Goal: Transaction & Acquisition: Subscribe to service/newsletter

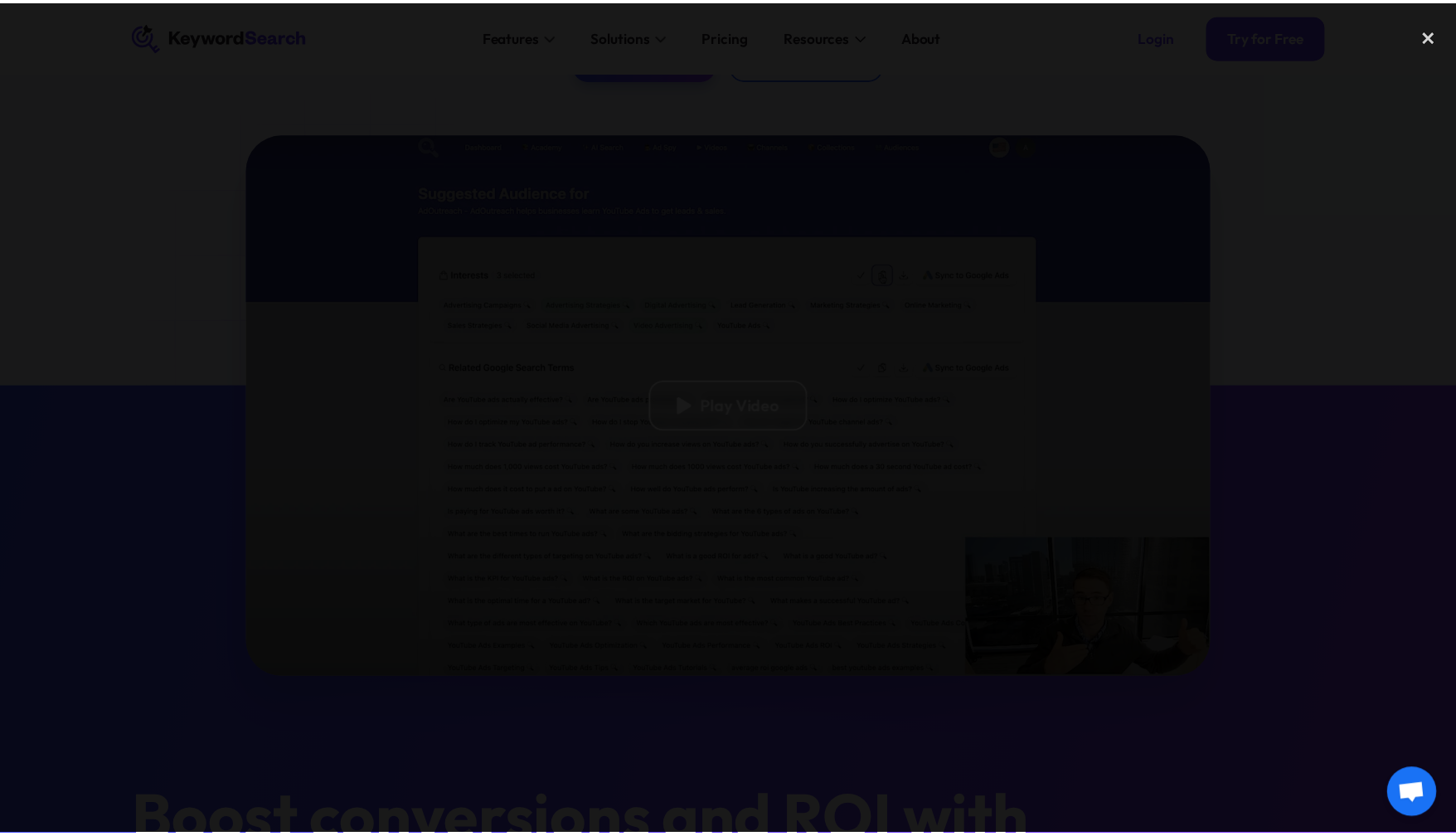
scroll to position [321, 0]
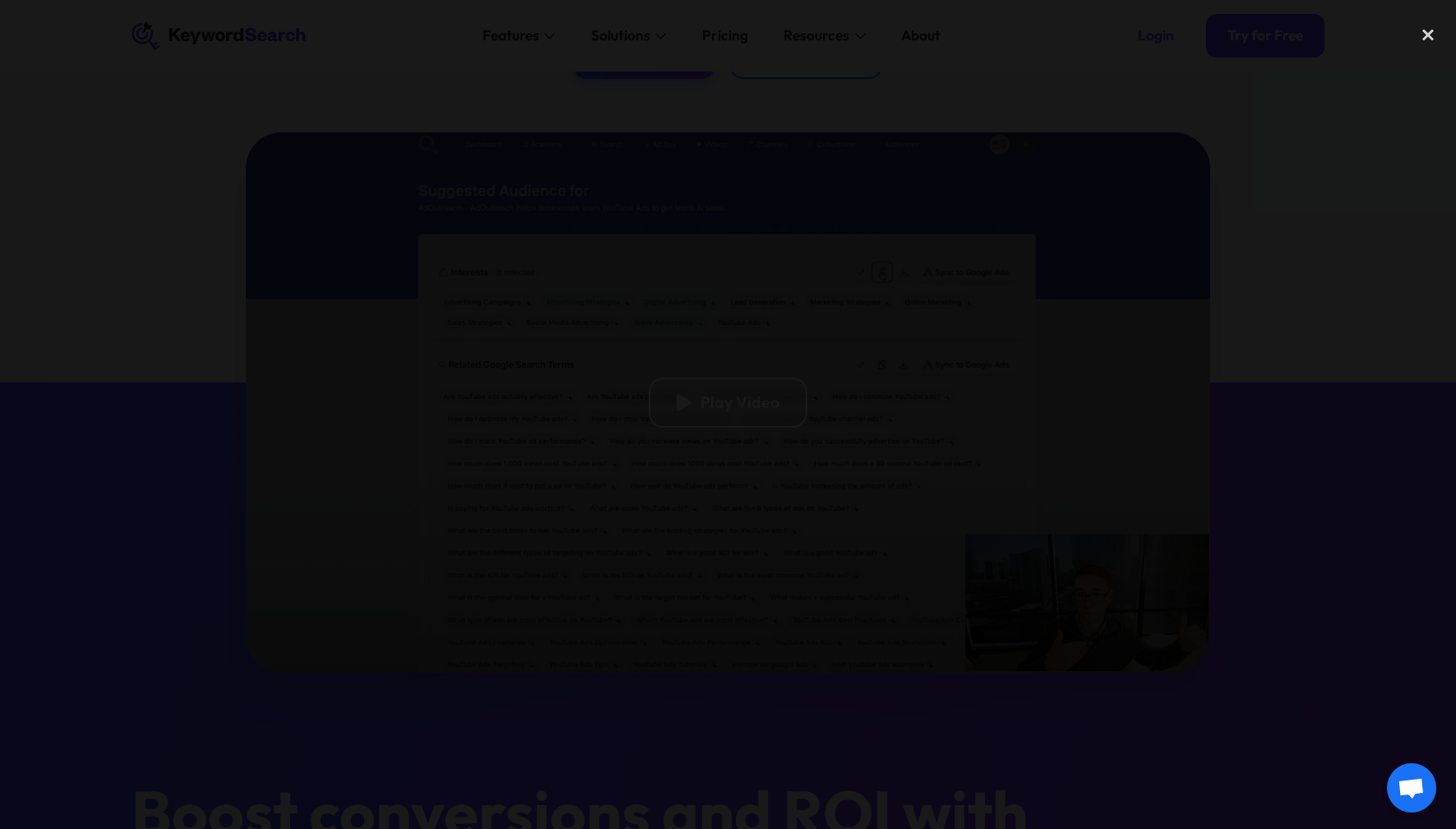
click at [1283, 214] on div at bounding box center [728, 414] width 1456 height 796
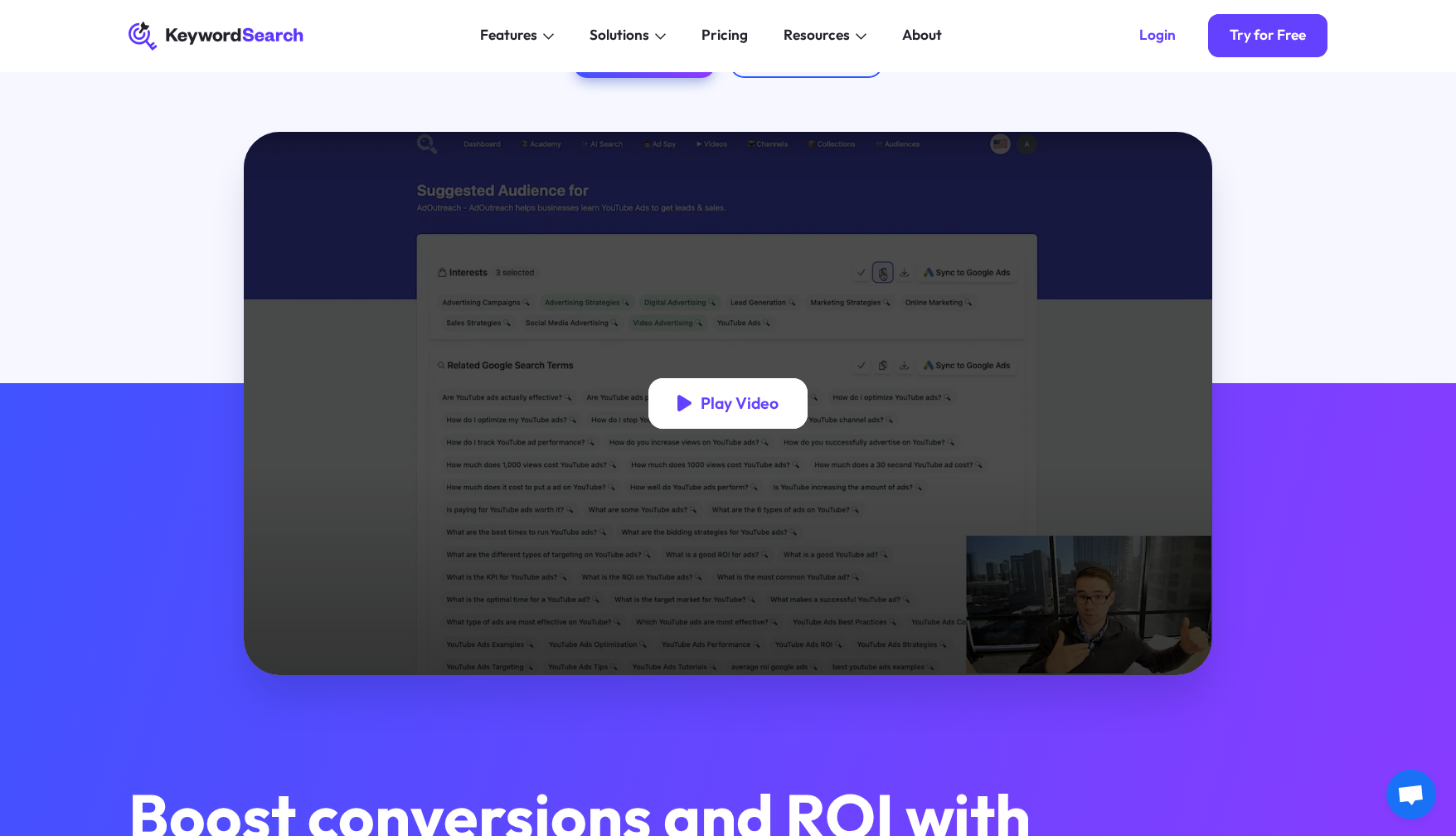
click at [742, 406] on div "Play Video" at bounding box center [739, 402] width 78 height 20
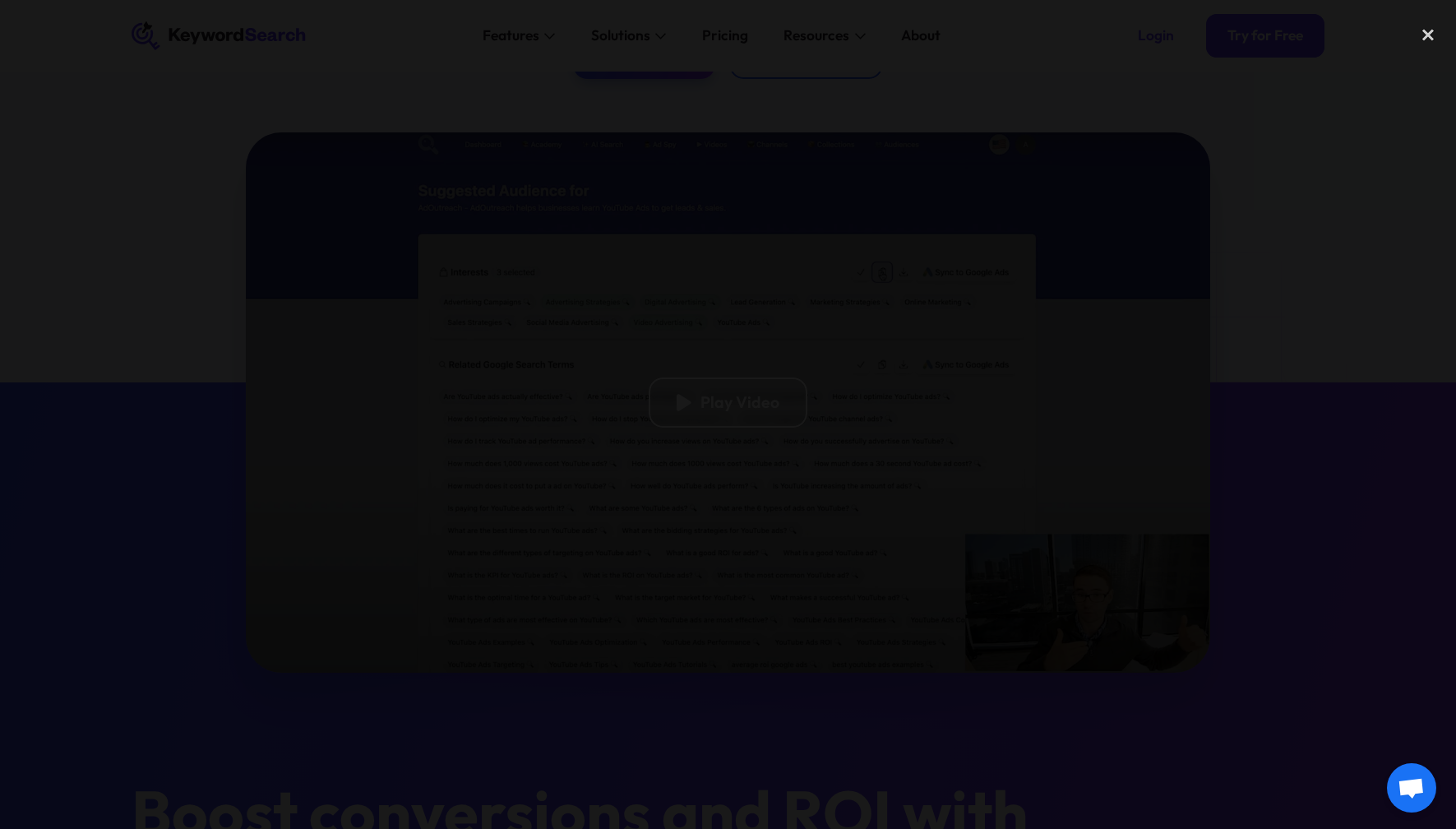
click at [1320, 256] on div at bounding box center [728, 414] width 1456 height 796
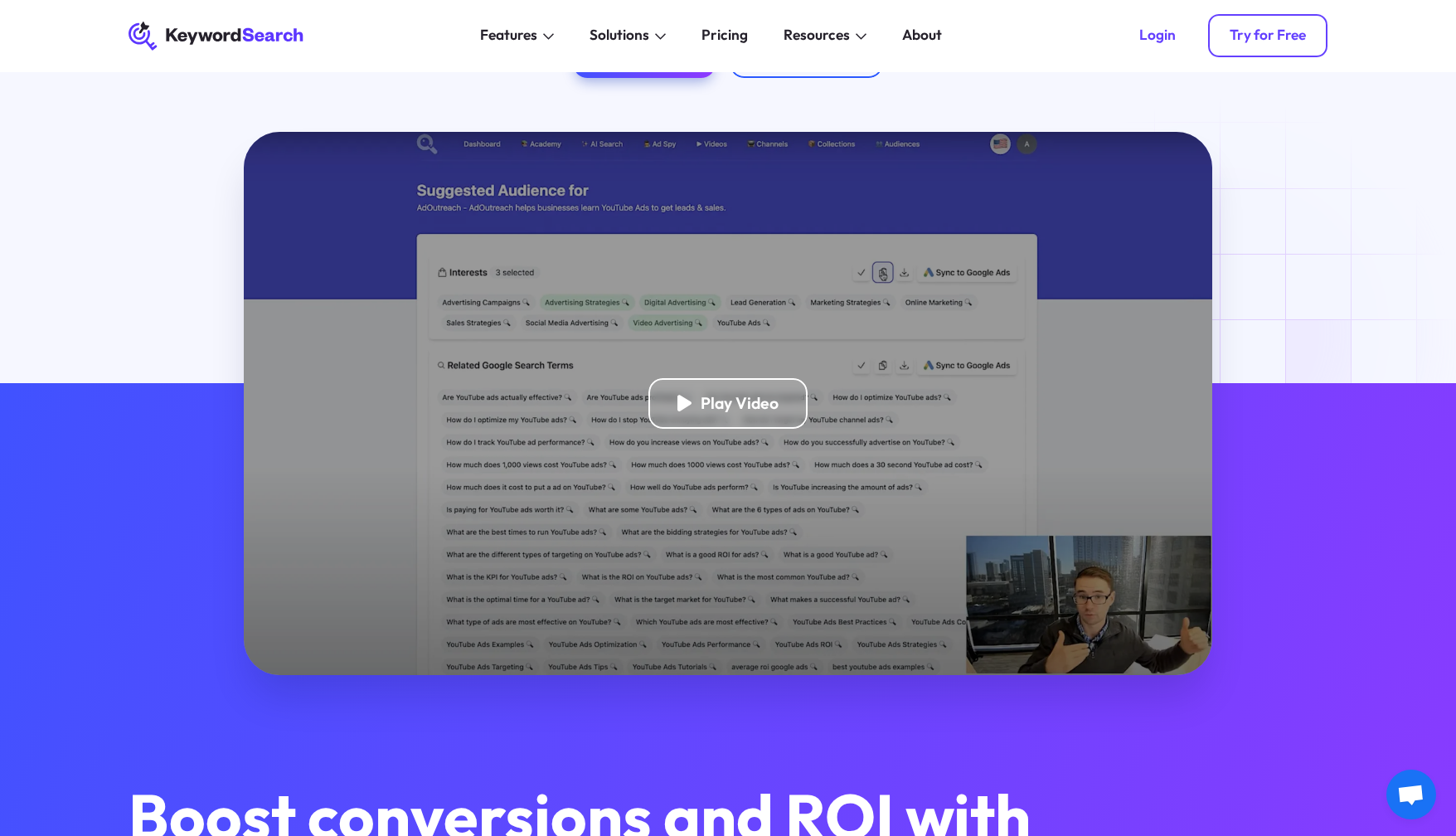
click at [1265, 41] on div "Try for Free" at bounding box center [1267, 35] width 77 height 18
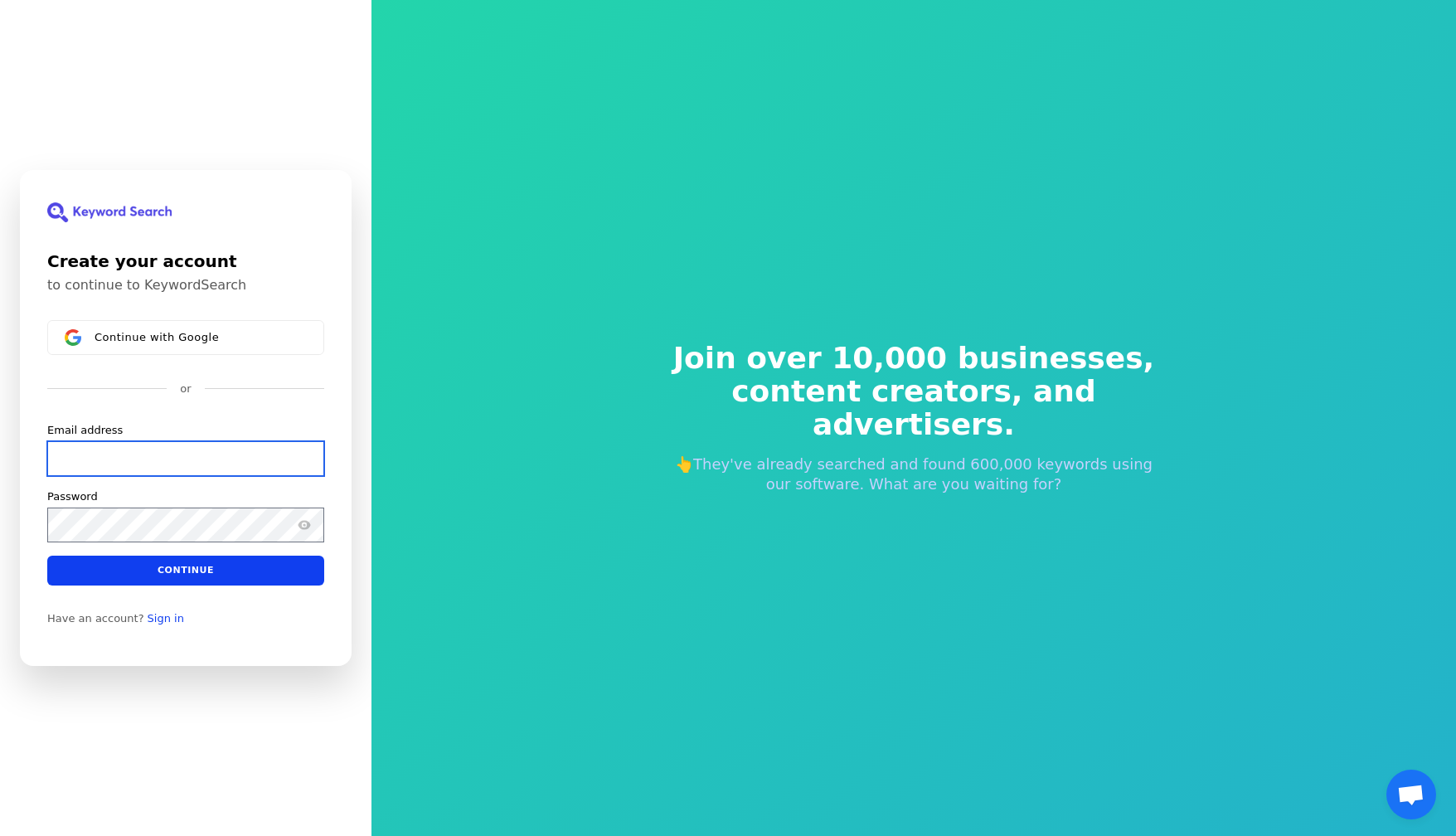
click at [135, 465] on input "Email address" at bounding box center [185, 459] width 277 height 34
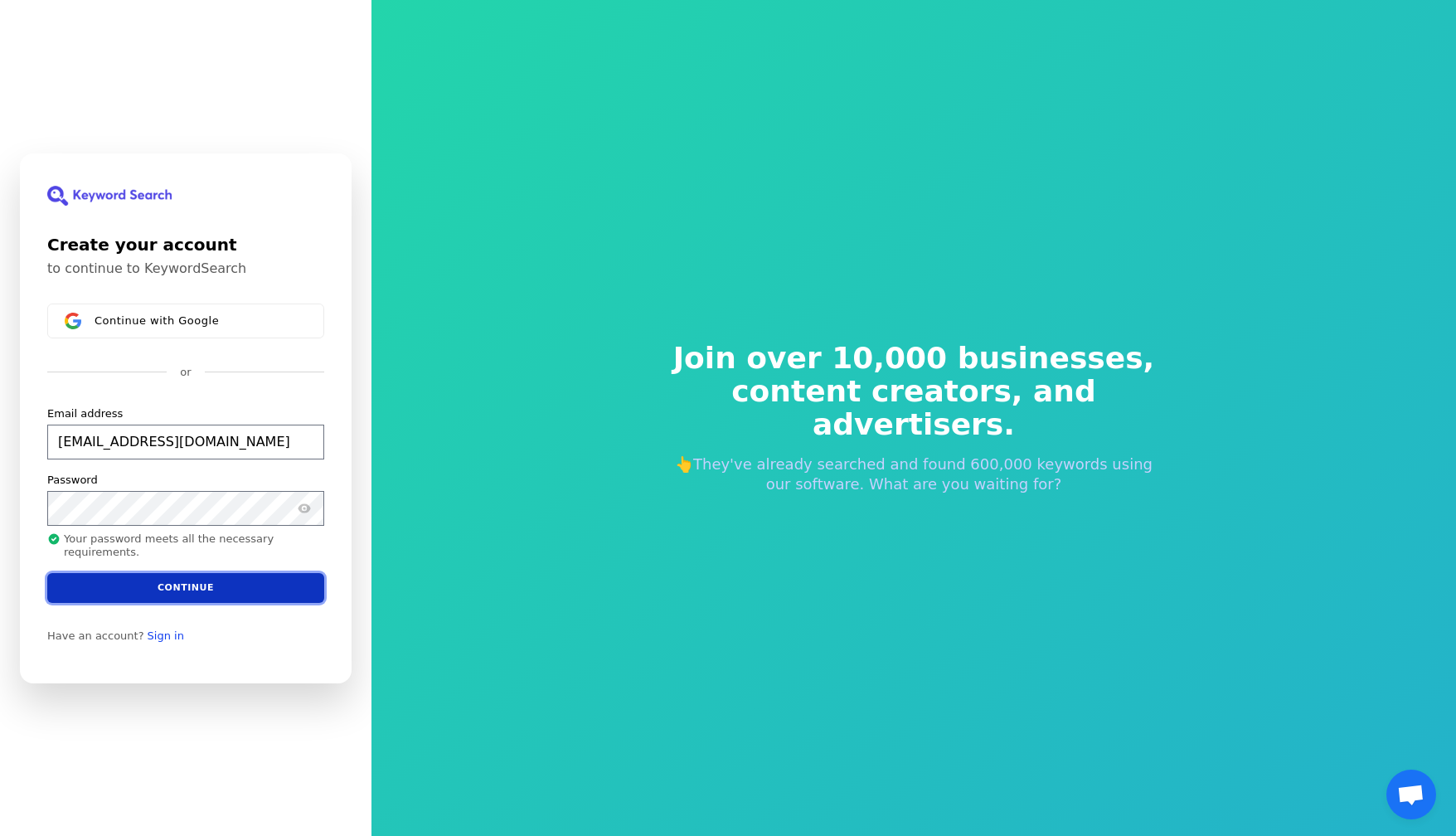
click at [195, 589] on button "Continue" at bounding box center [185, 587] width 277 height 30
type input "[EMAIL_ADDRESS][DOMAIN_NAME]"
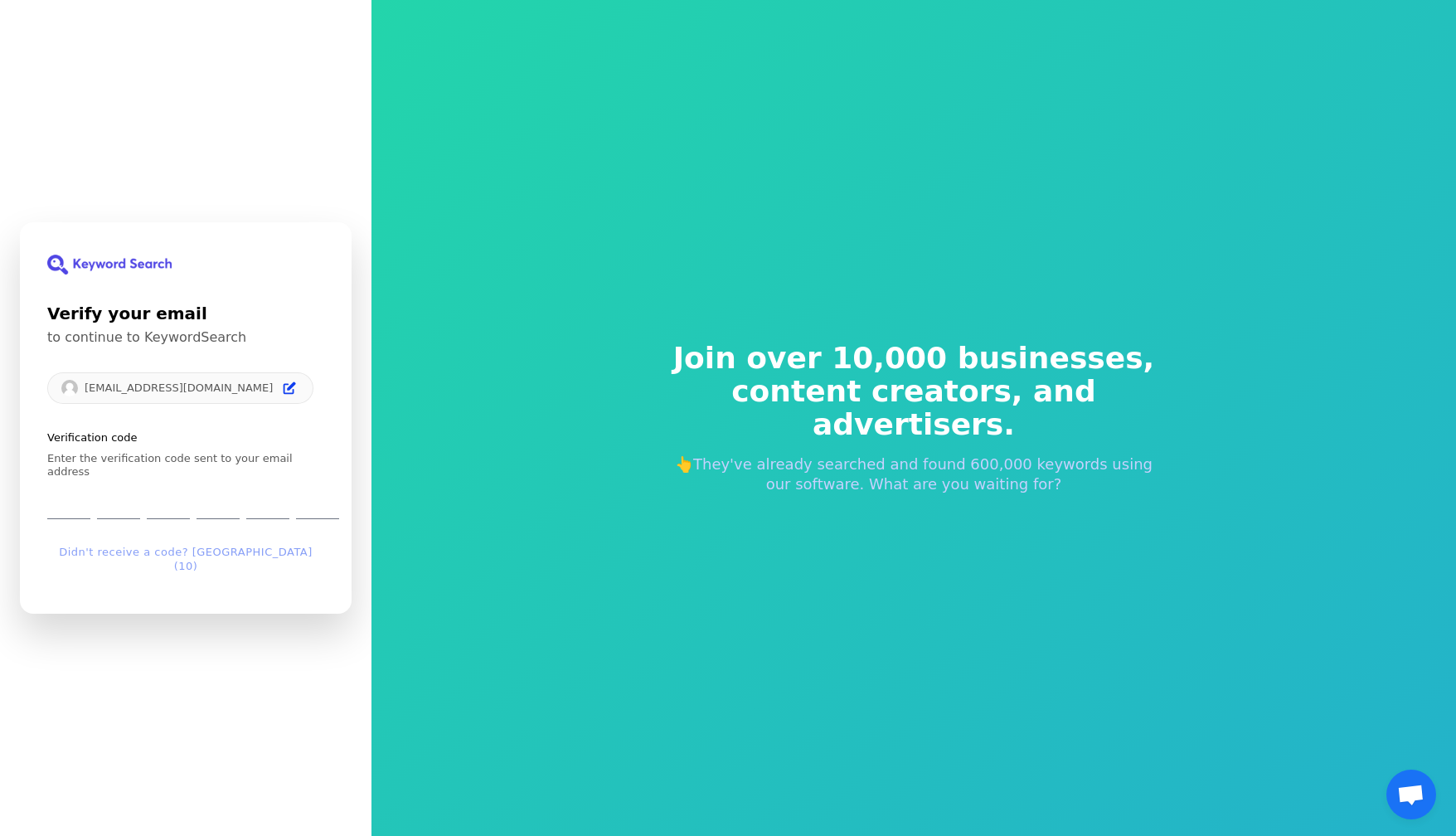
type input "7"
type input "1"
type input "7"
type input "2"
type input "6"
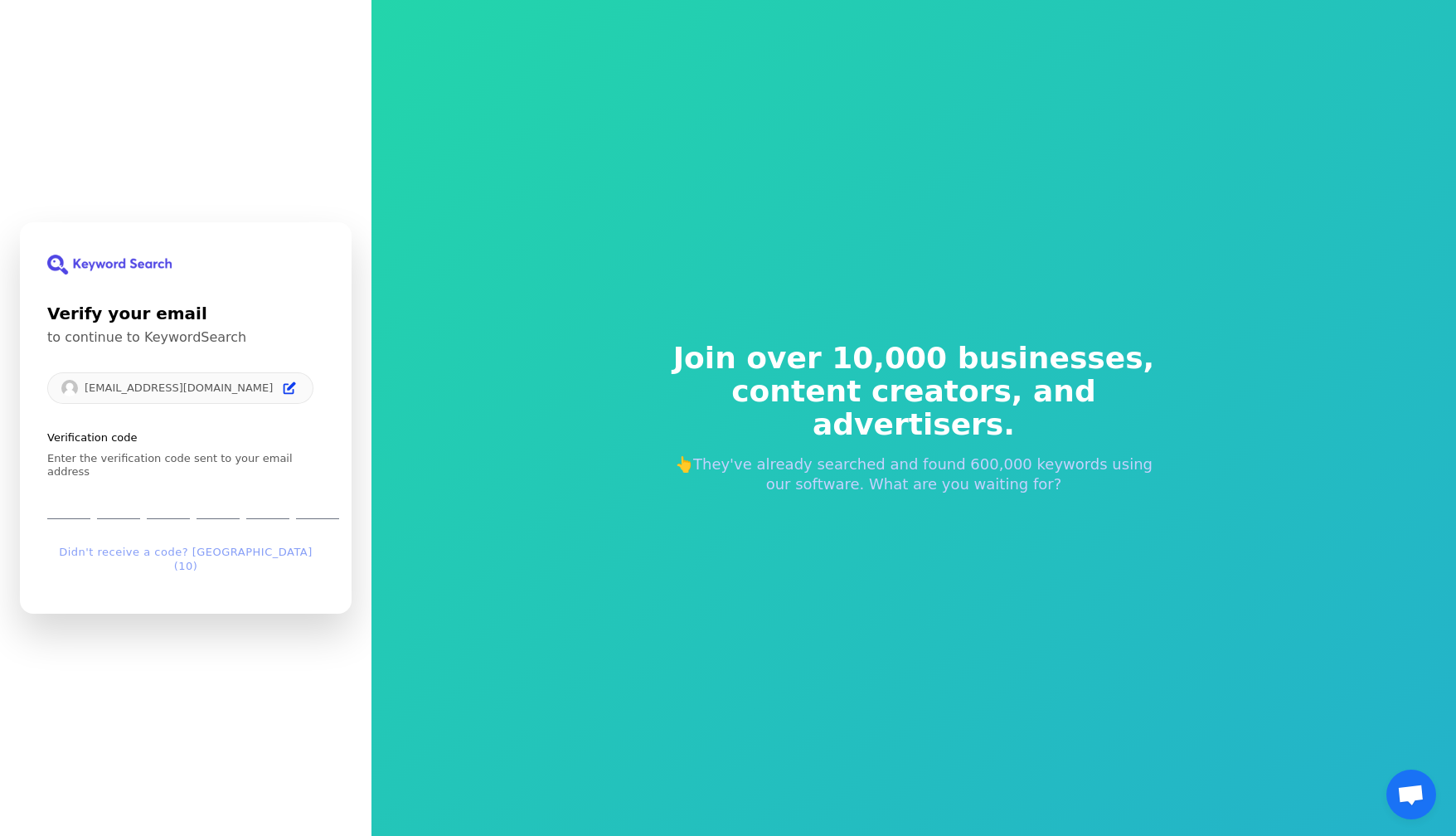
type input "5"
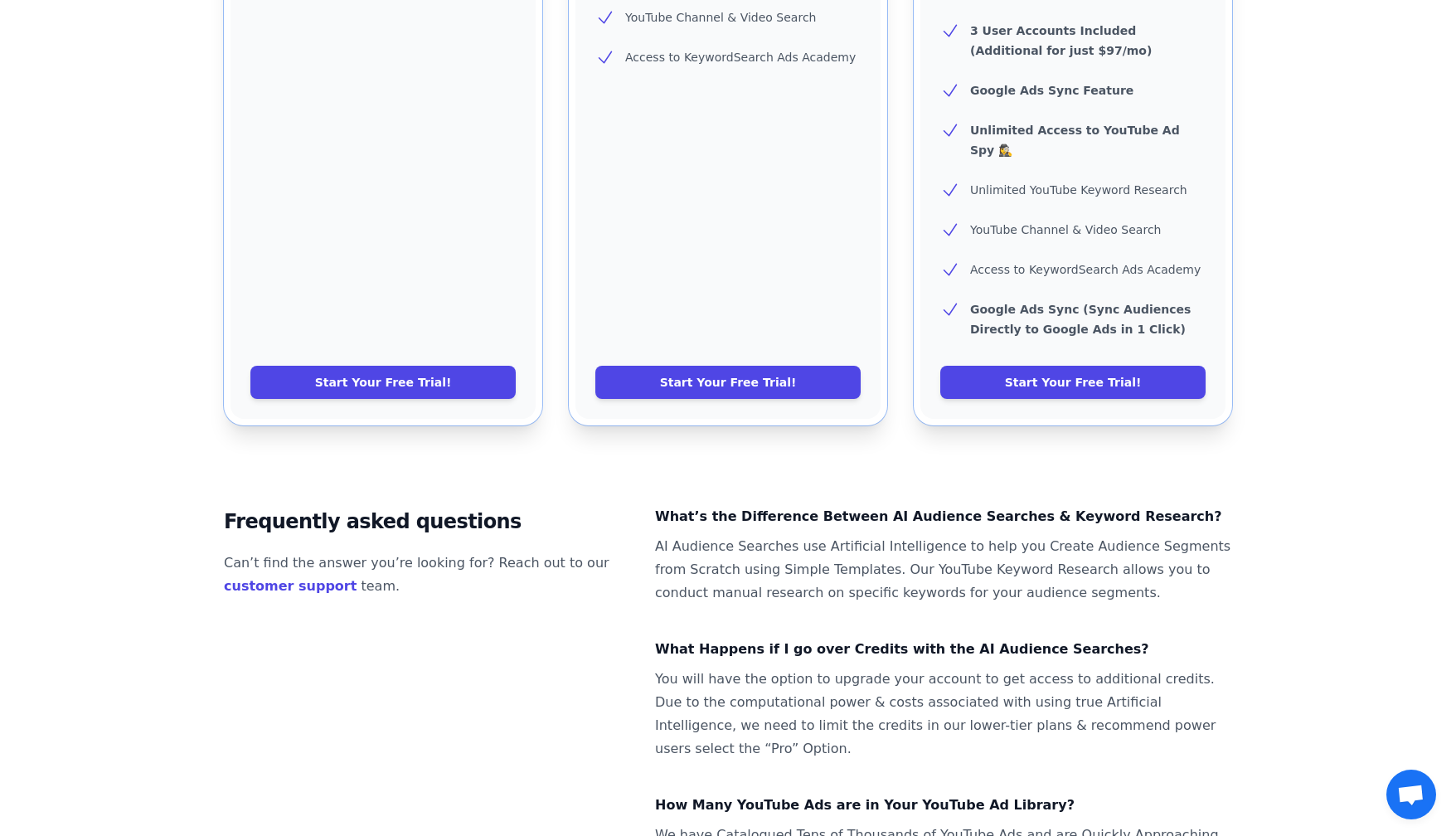
scroll to position [821, 0]
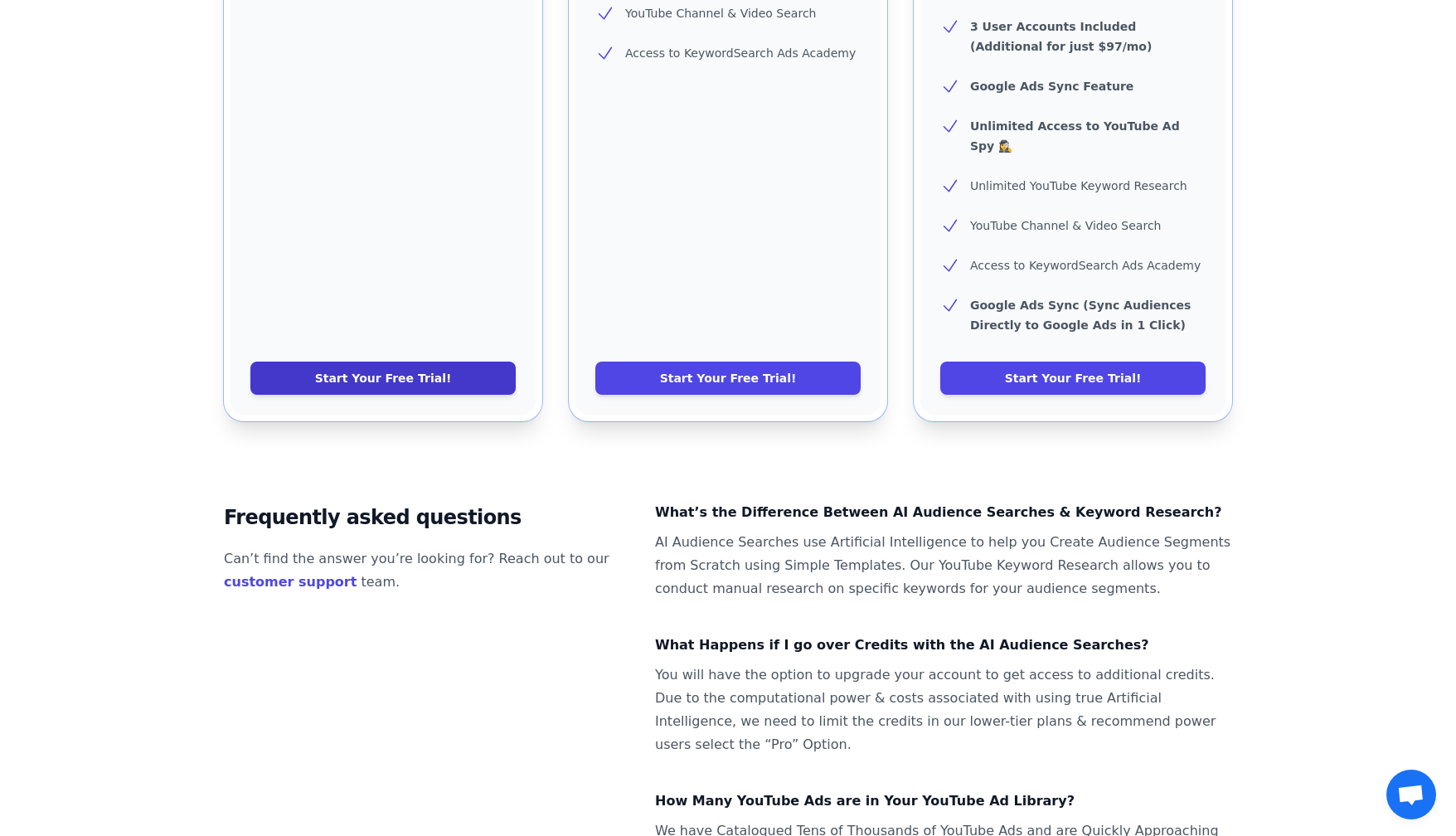
click at [370, 361] on link "Start Your Free Trial!" at bounding box center [383, 377] width 265 height 33
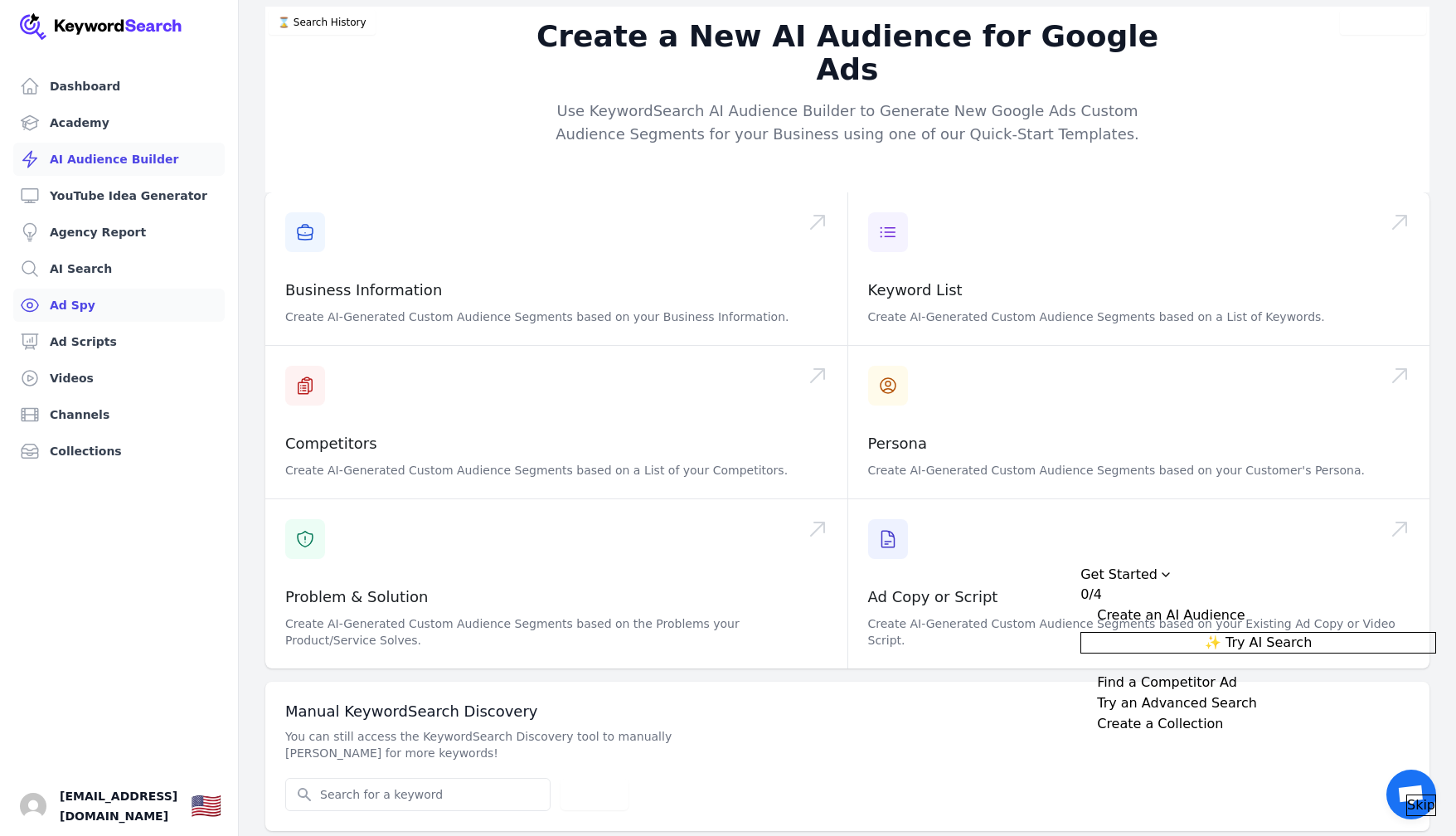
click at [95, 302] on link "Ad Spy" at bounding box center [118, 305] width 211 height 33
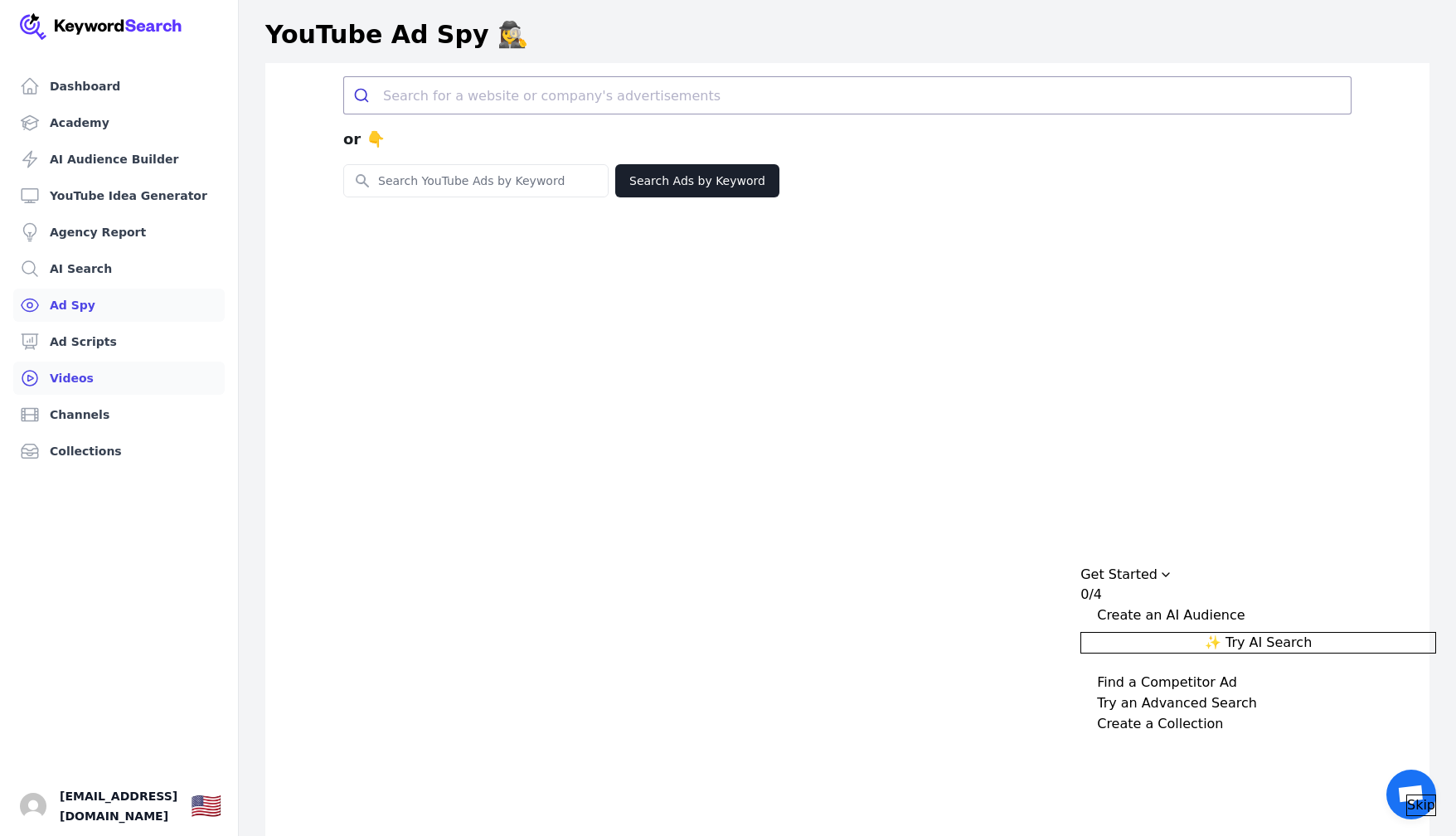
click at [115, 382] on link "Videos" at bounding box center [118, 377] width 211 height 33
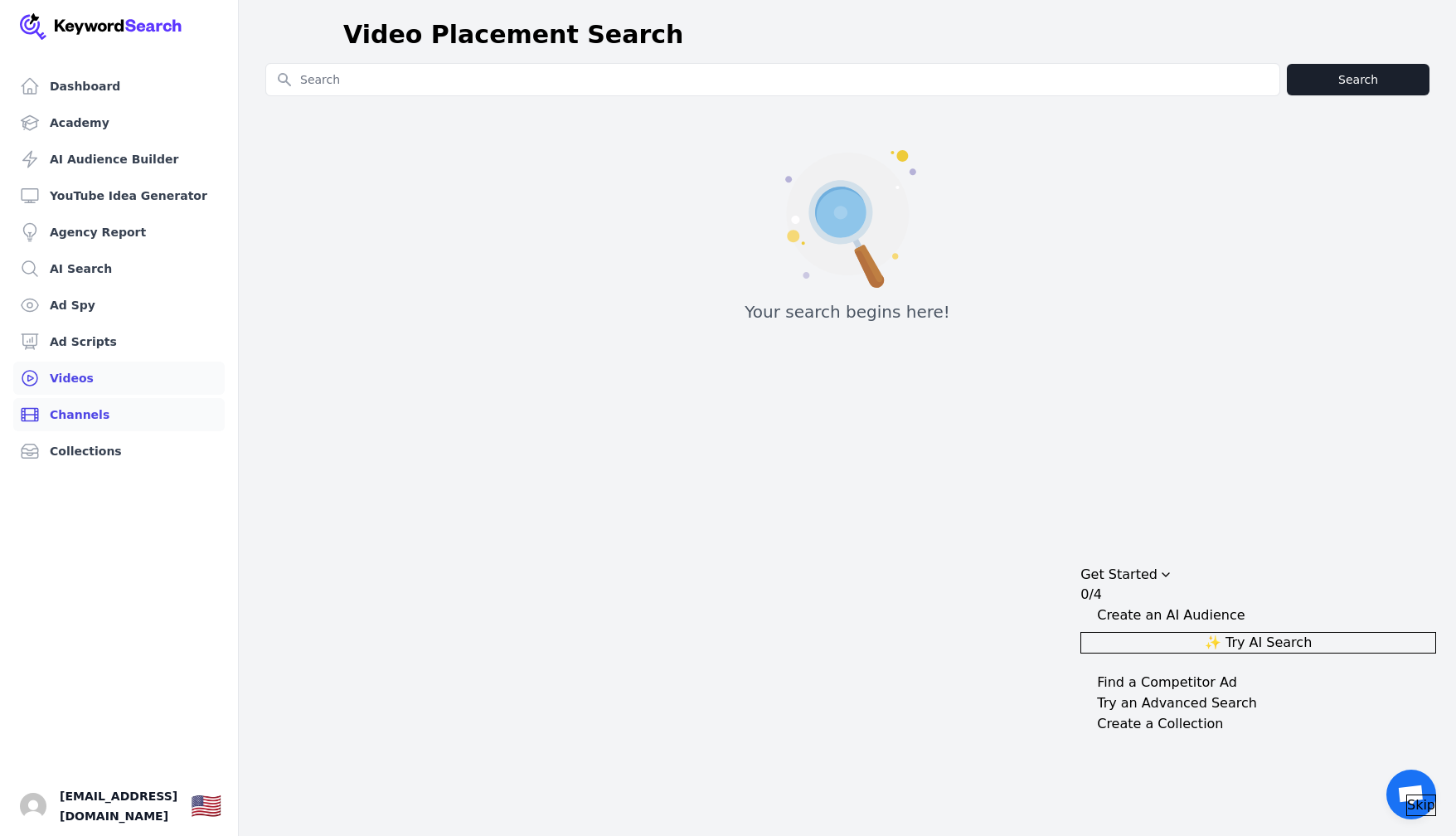
click at [116, 411] on link "Channels" at bounding box center [118, 415] width 211 height 33
click at [134, 159] on link "AI Audience Builder" at bounding box center [118, 159] width 211 height 33
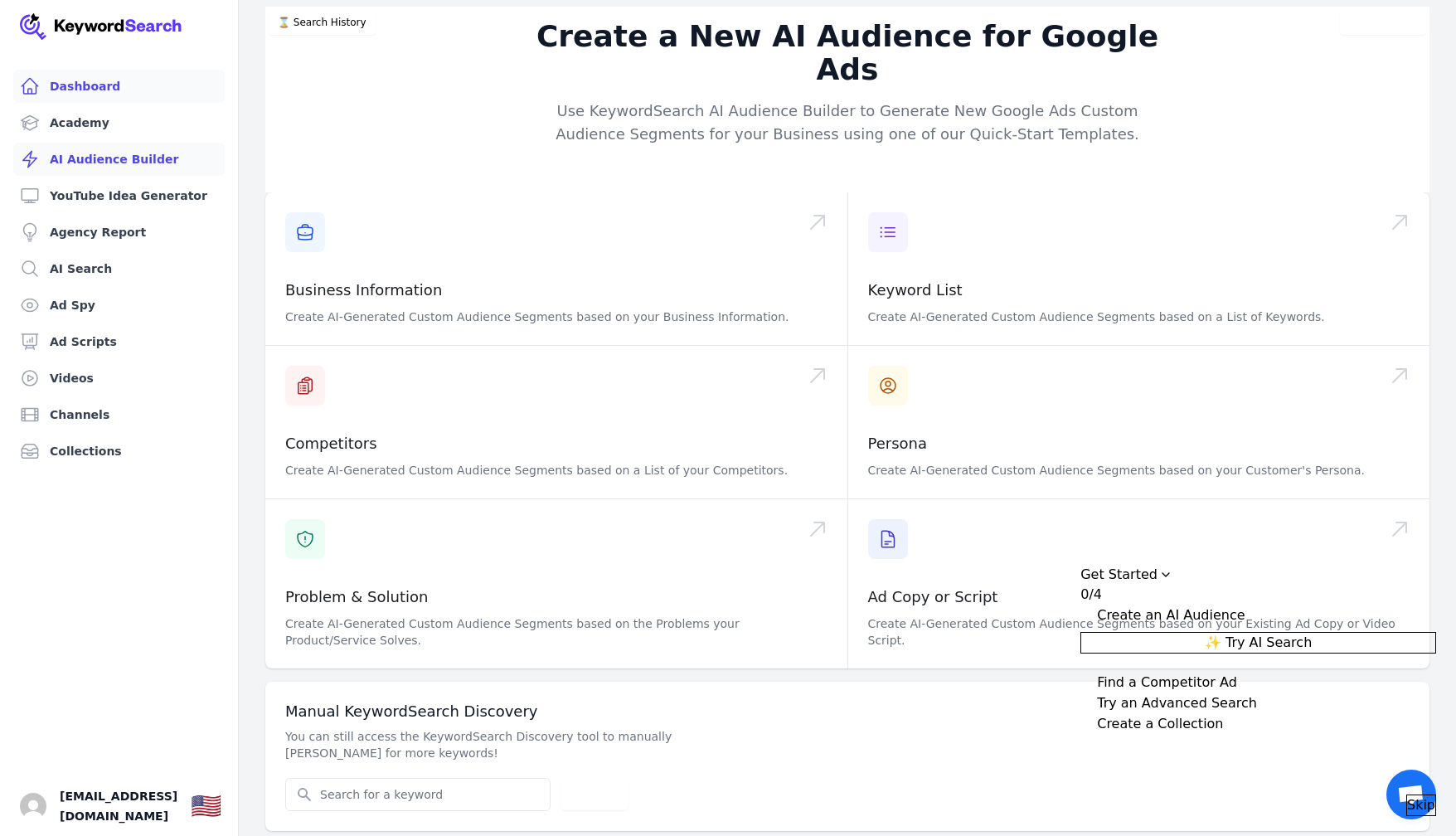
click at [121, 86] on link "Dashboard" at bounding box center [118, 86] width 211 height 33
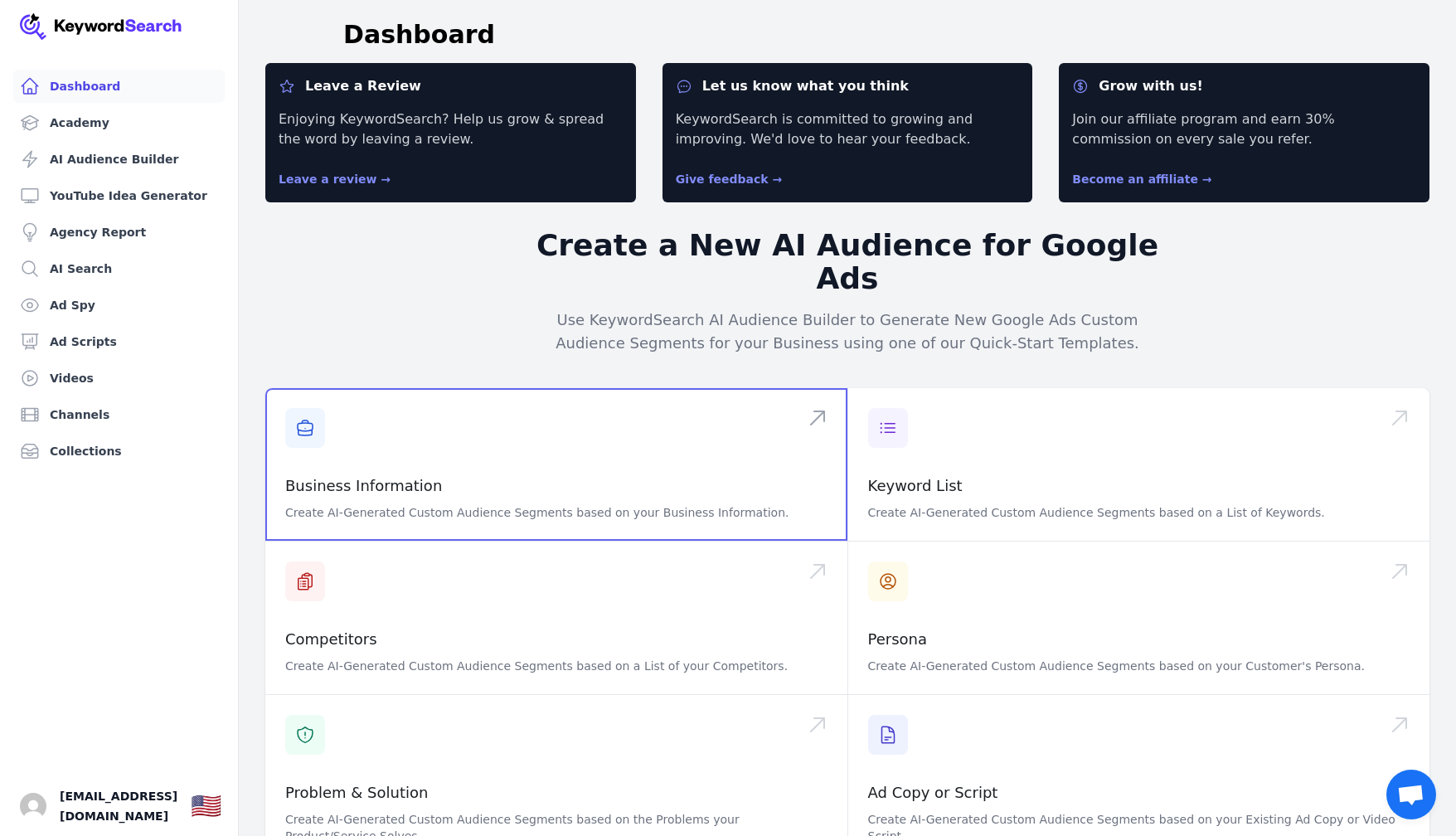
click at [565, 435] on span at bounding box center [556, 464] width 582 height 153
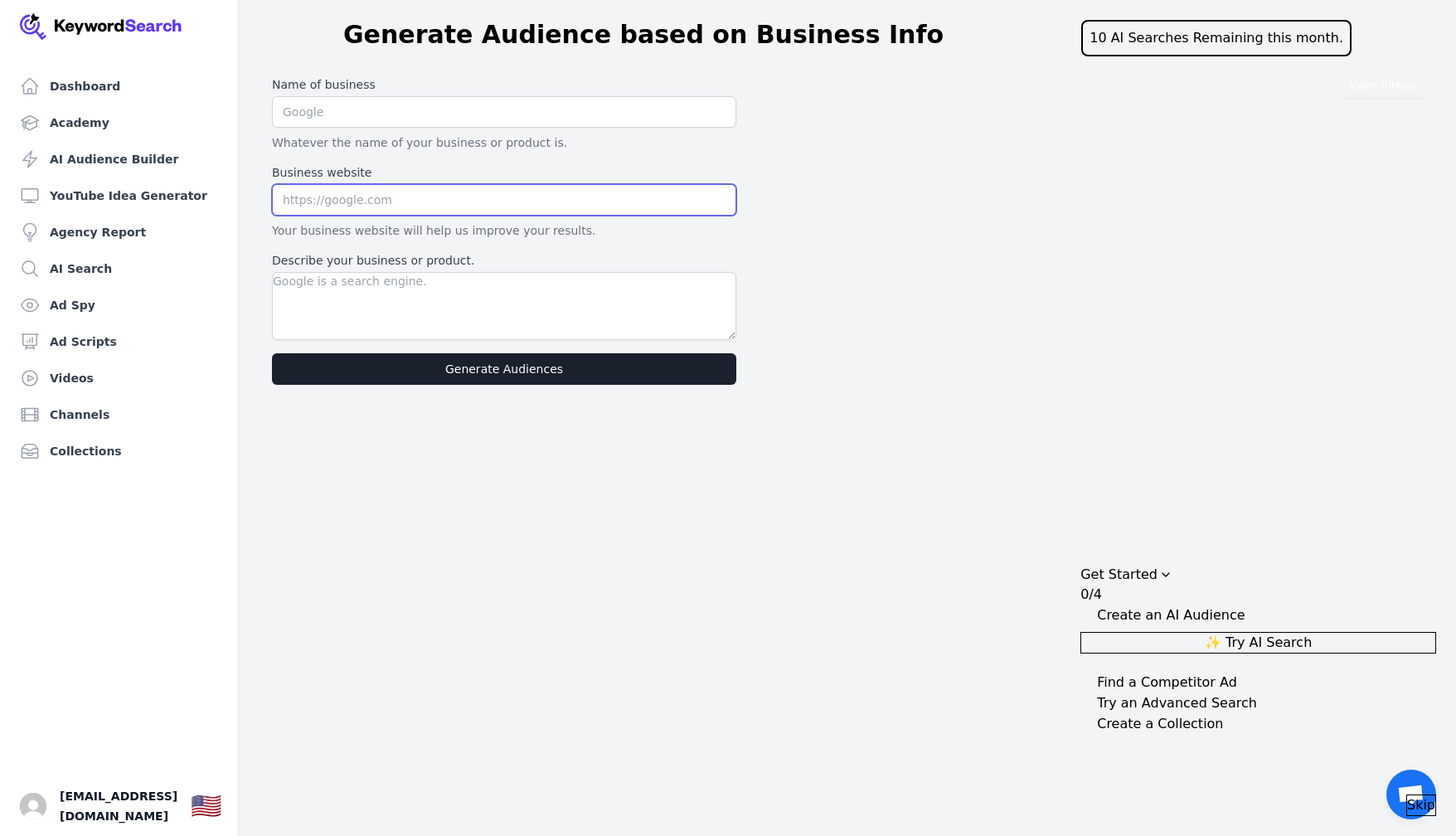
click at [321, 195] on input "text" at bounding box center [504, 200] width 464 height 32
paste input "https://www.shiftnow.com/"
type input "https://www.shiftnow.com/"
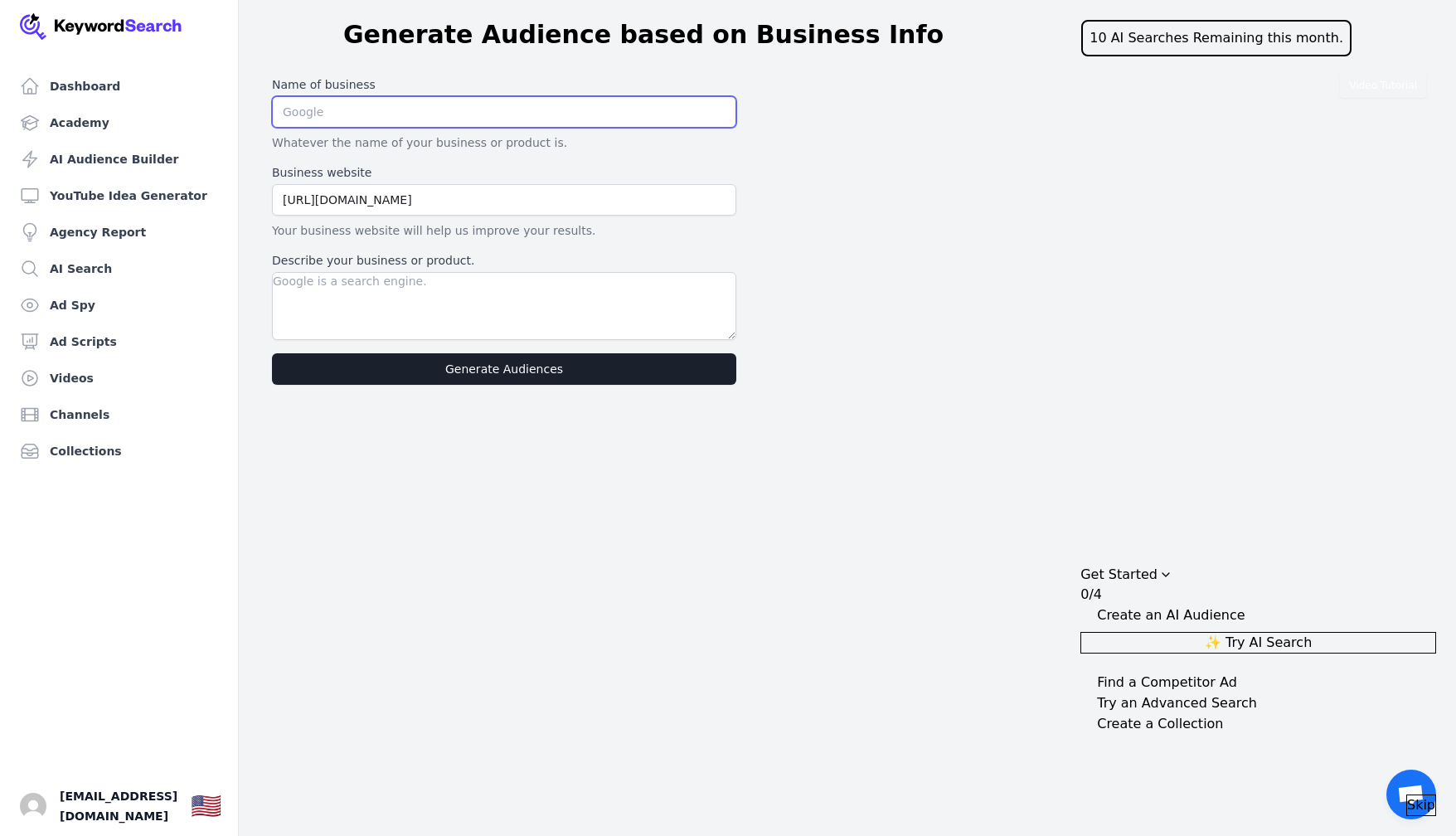
click at [339, 114] on input "text" at bounding box center [504, 112] width 464 height 32
type input "shiftNOW"
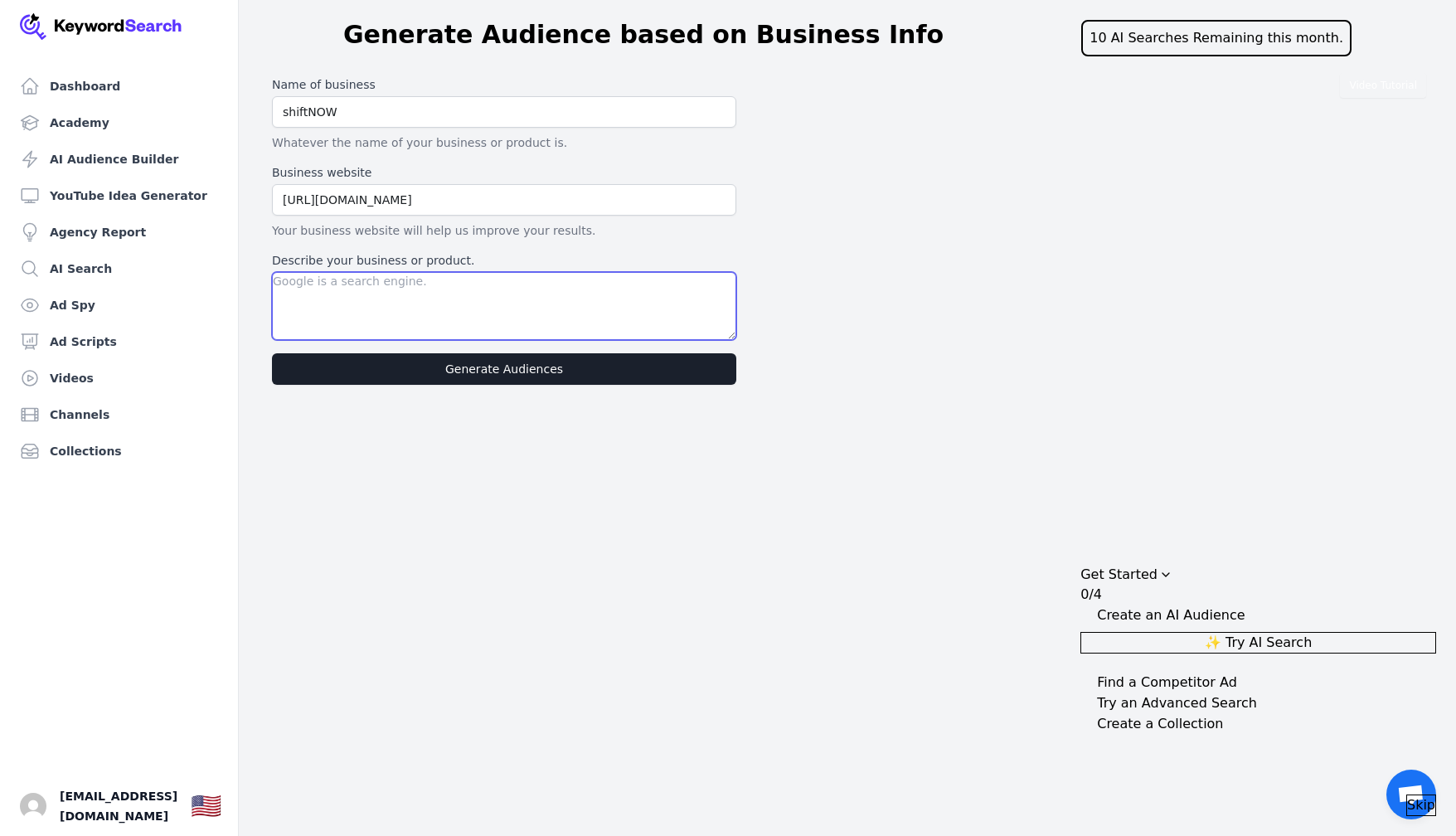
click at [417, 293] on textarea "Describe your business or product." at bounding box center [504, 306] width 464 height 68
paste textarea "shiftNOW connects hospitality businesses with vetted, on-demand talent—fast. Wh…"
type textarea "shiftNOW connects hospitality businesses with vetted, on-demand talent—fast. Wh…"
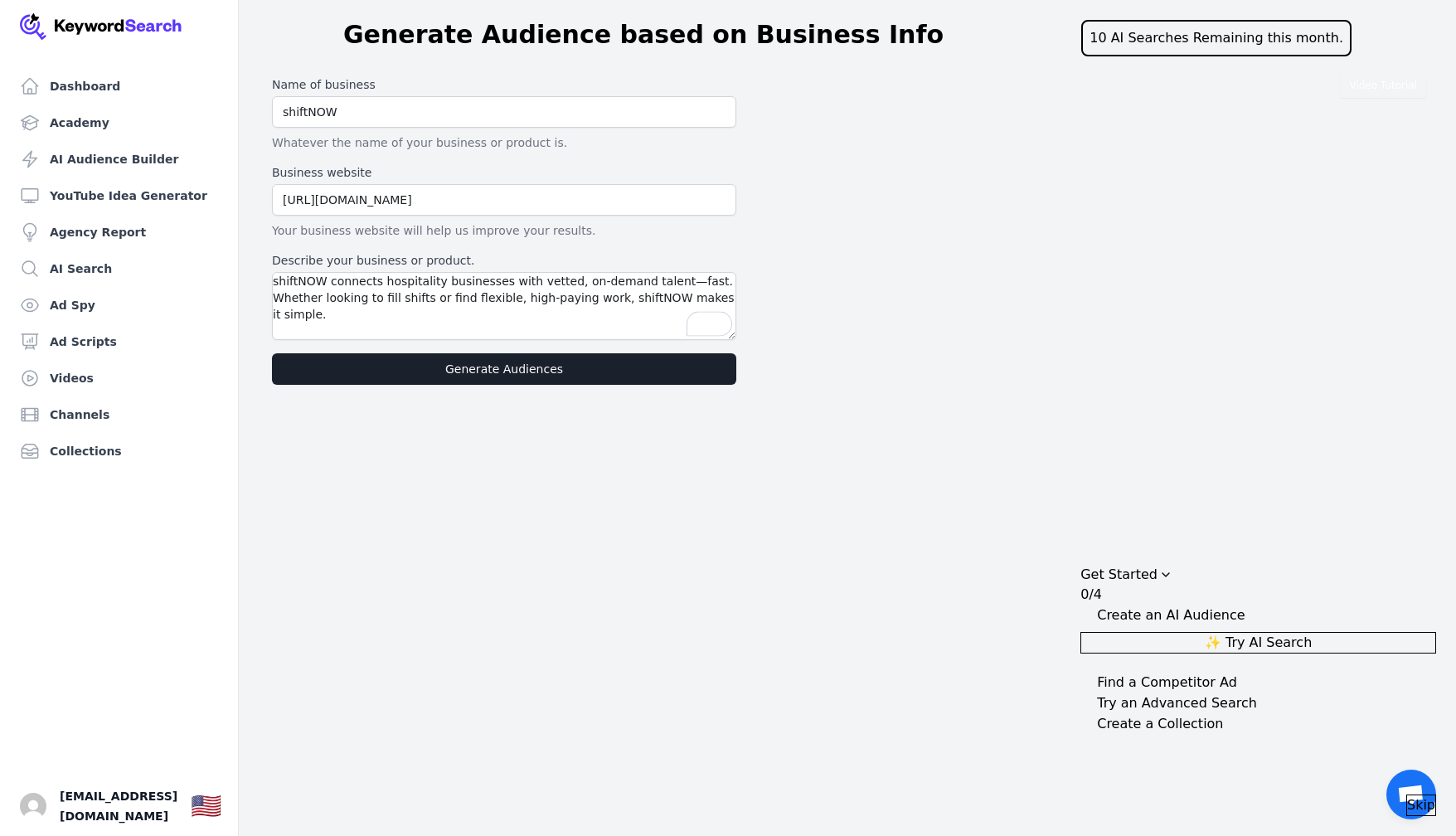
click at [507, 501] on div "Dashboard Academy AI Audience Builder YouTube Idea Generator Agency Report AI S…" at bounding box center [728, 418] width 1456 height 836
click at [515, 365] on button "Generate Audiences" at bounding box center [504, 369] width 464 height 32
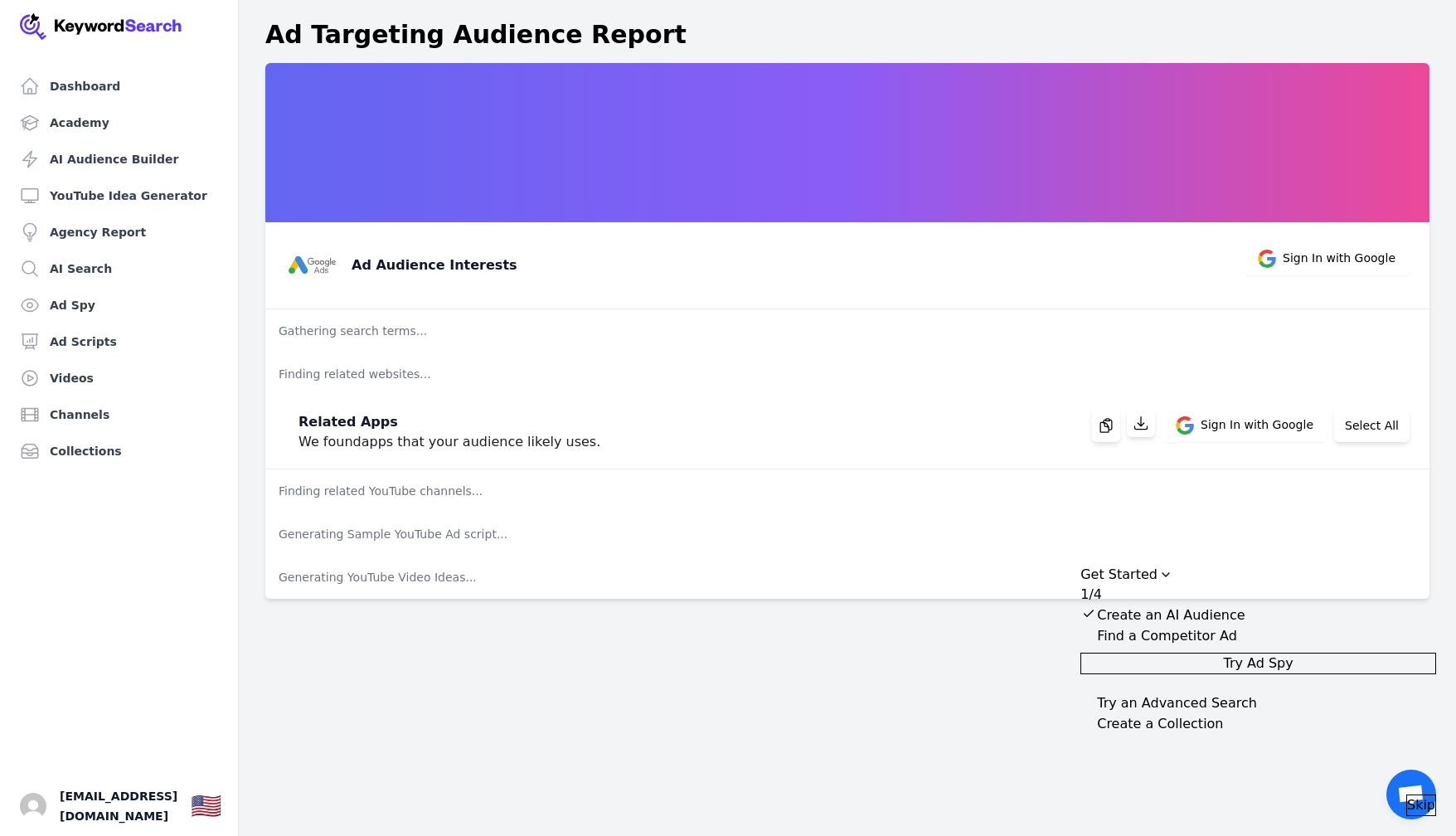
click at [1292, 665] on span "Try Ad Spy" at bounding box center [1257, 663] width 70 height 20
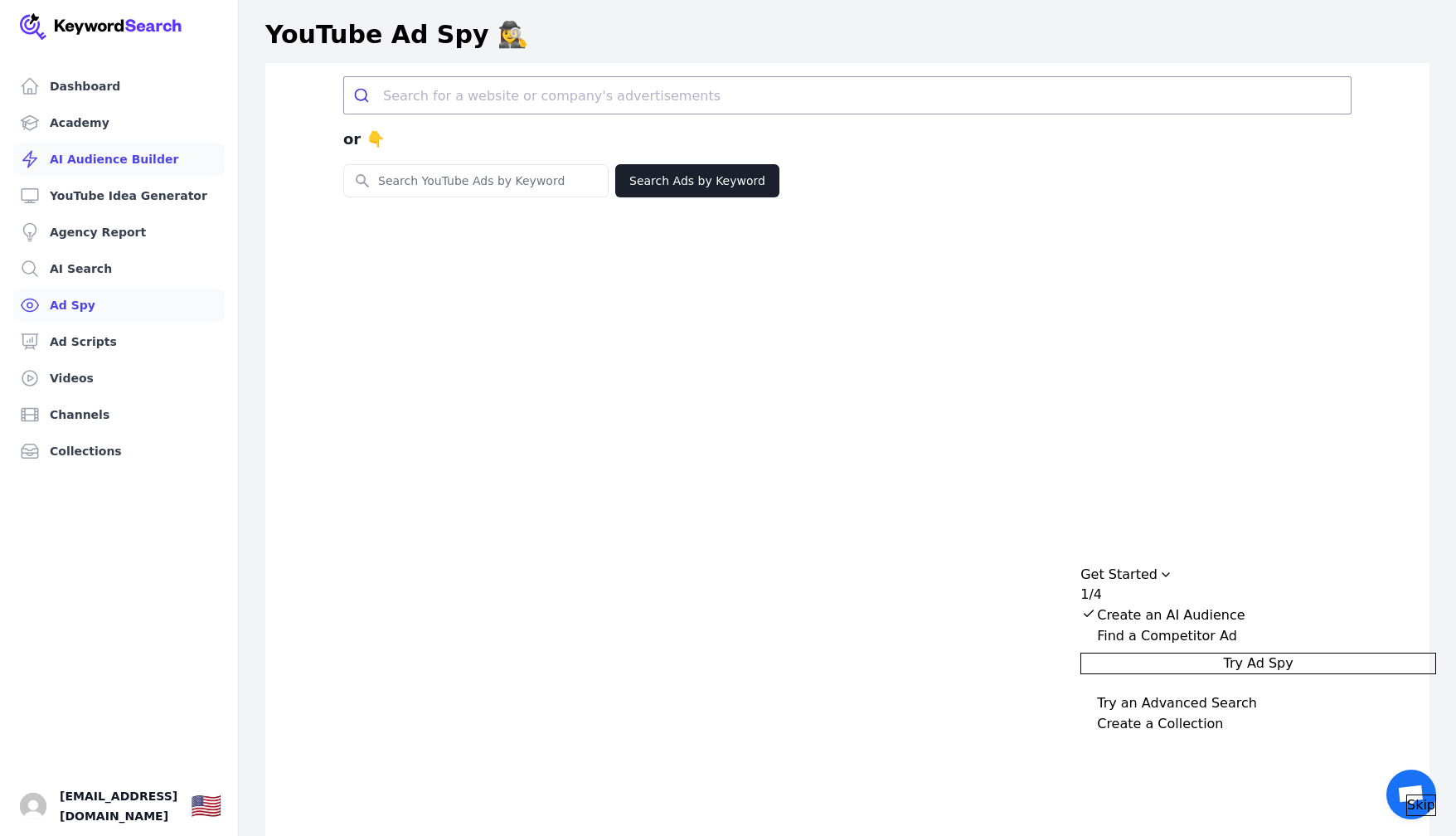
click at [103, 157] on link "AI Audience Builder" at bounding box center [118, 159] width 211 height 33
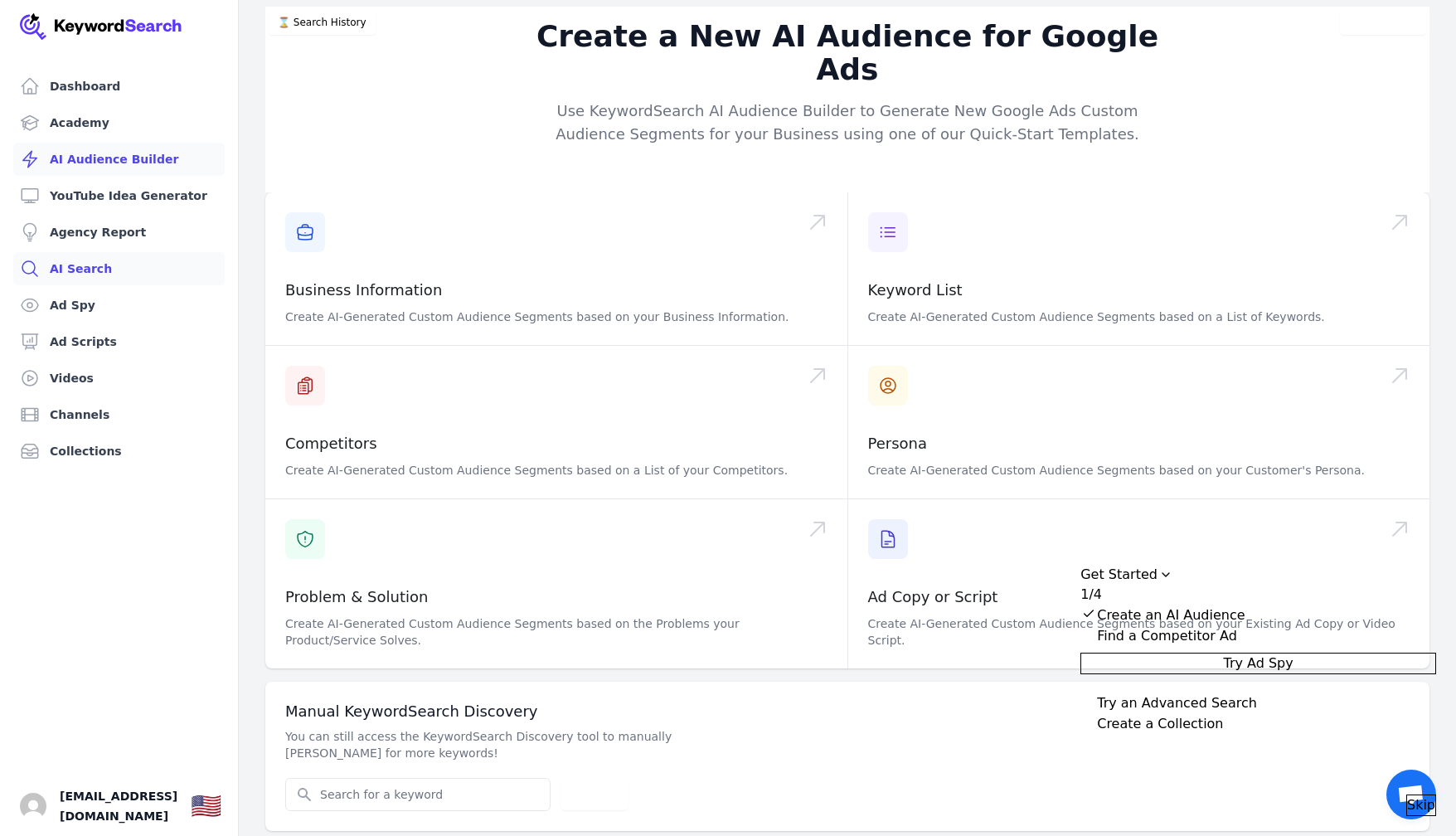
click at [92, 267] on link "AI Search" at bounding box center [118, 268] width 211 height 33
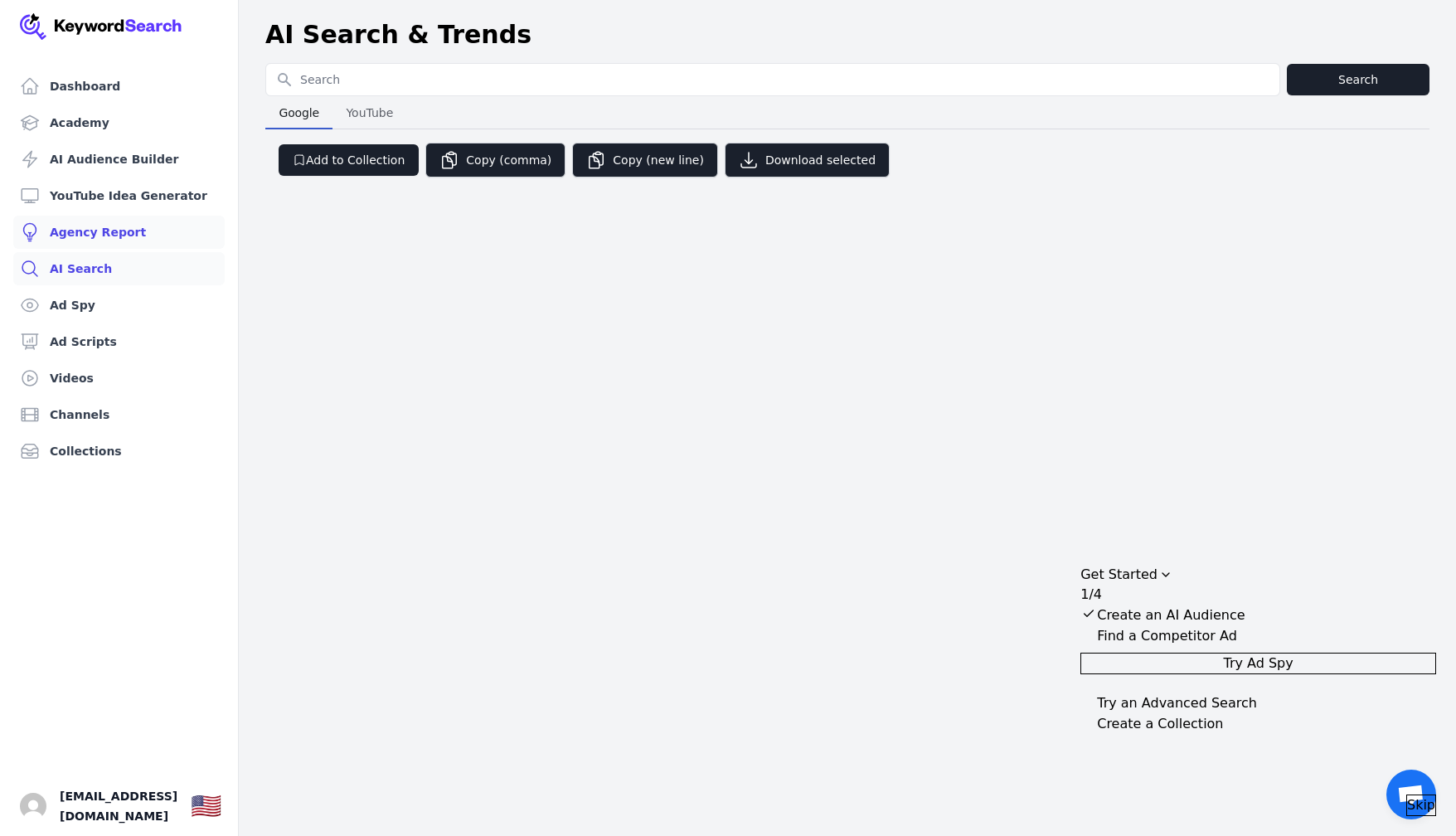
click at [97, 231] on link "Agency Report" at bounding box center [118, 232] width 211 height 33
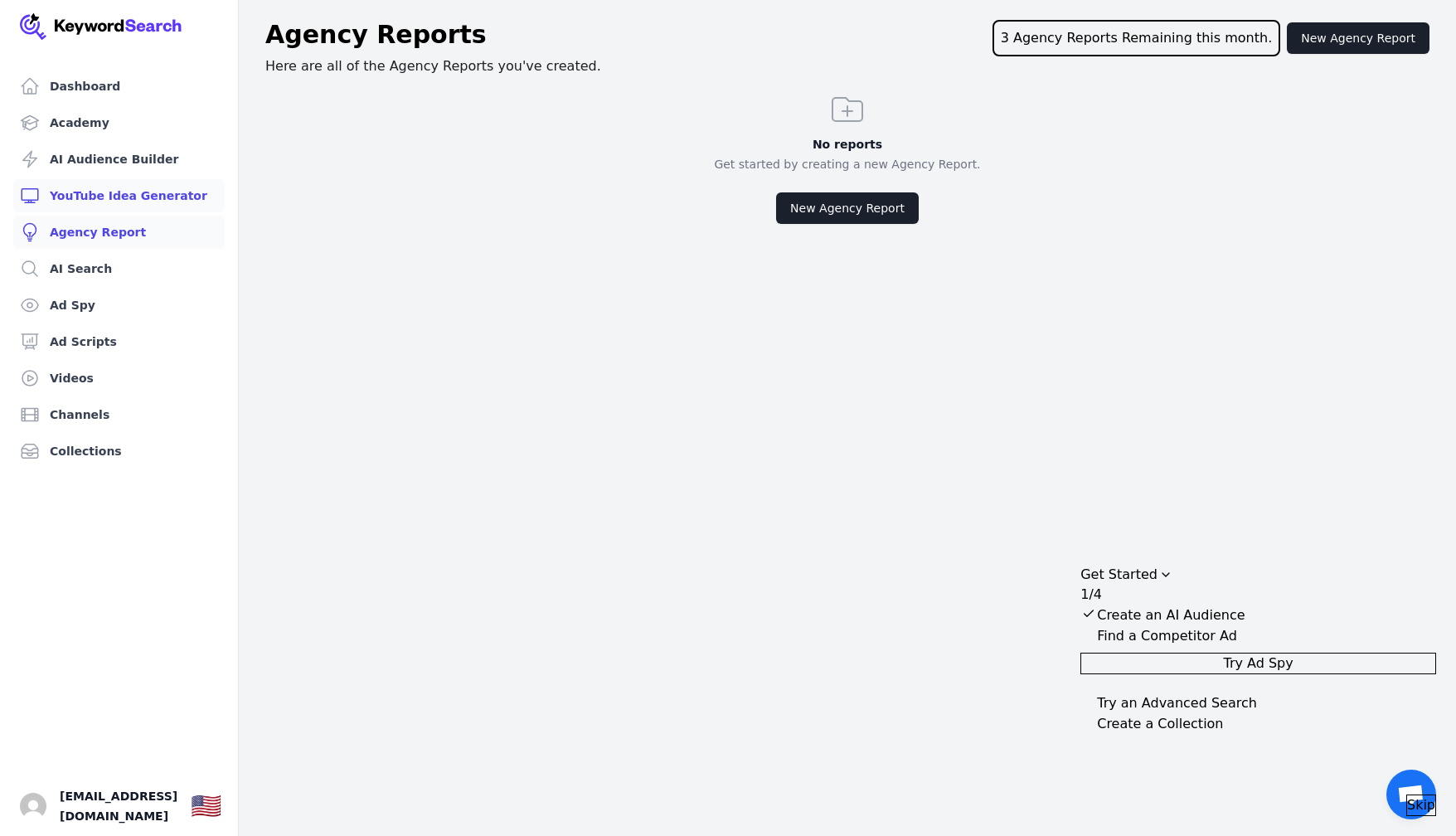
click at [108, 195] on link "YouTube Idea Generator" at bounding box center [118, 196] width 211 height 33
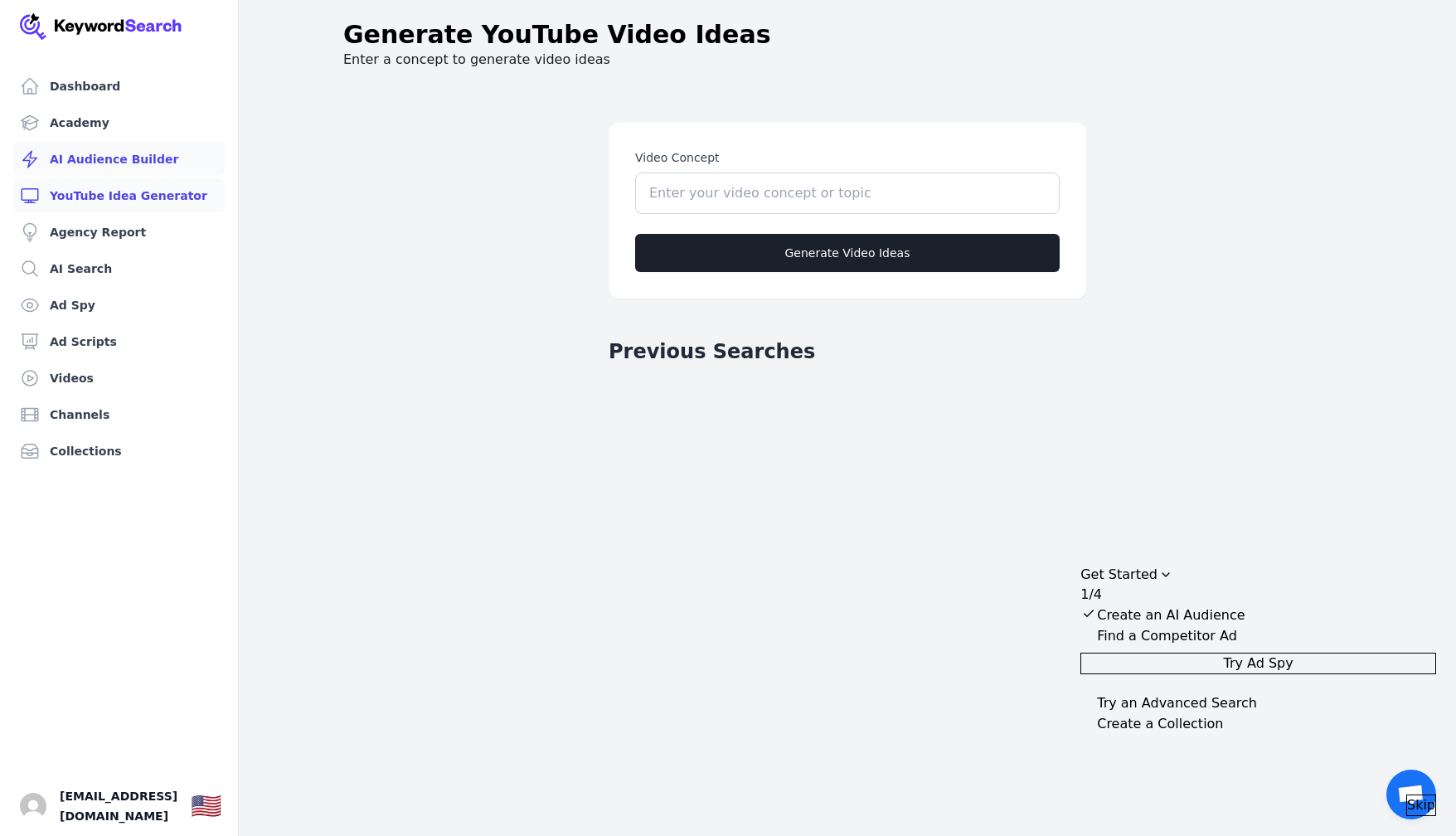
click at [103, 159] on link "AI Audience Builder" at bounding box center [118, 159] width 211 height 33
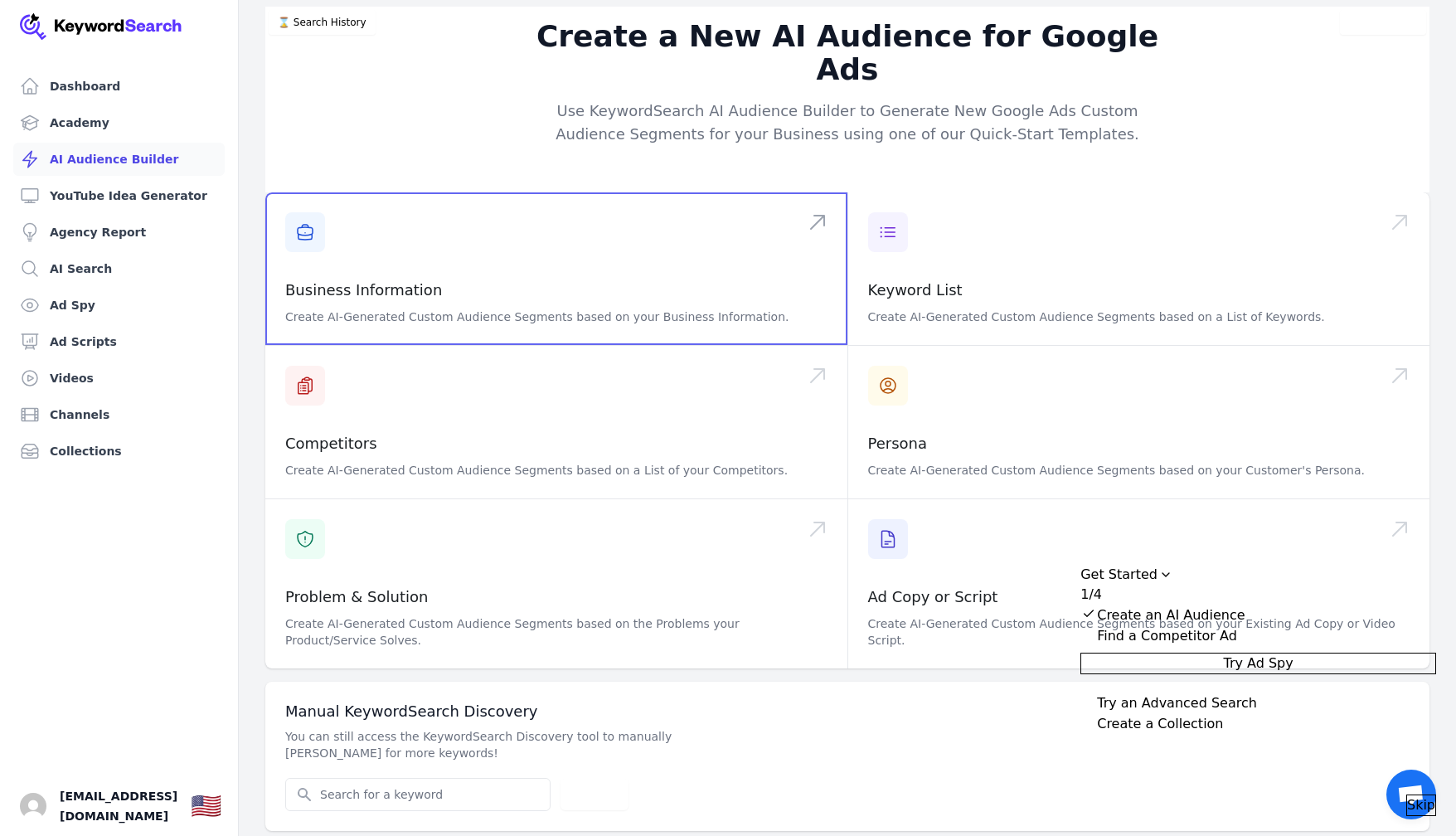
click at [662, 234] on span at bounding box center [556, 268] width 582 height 153
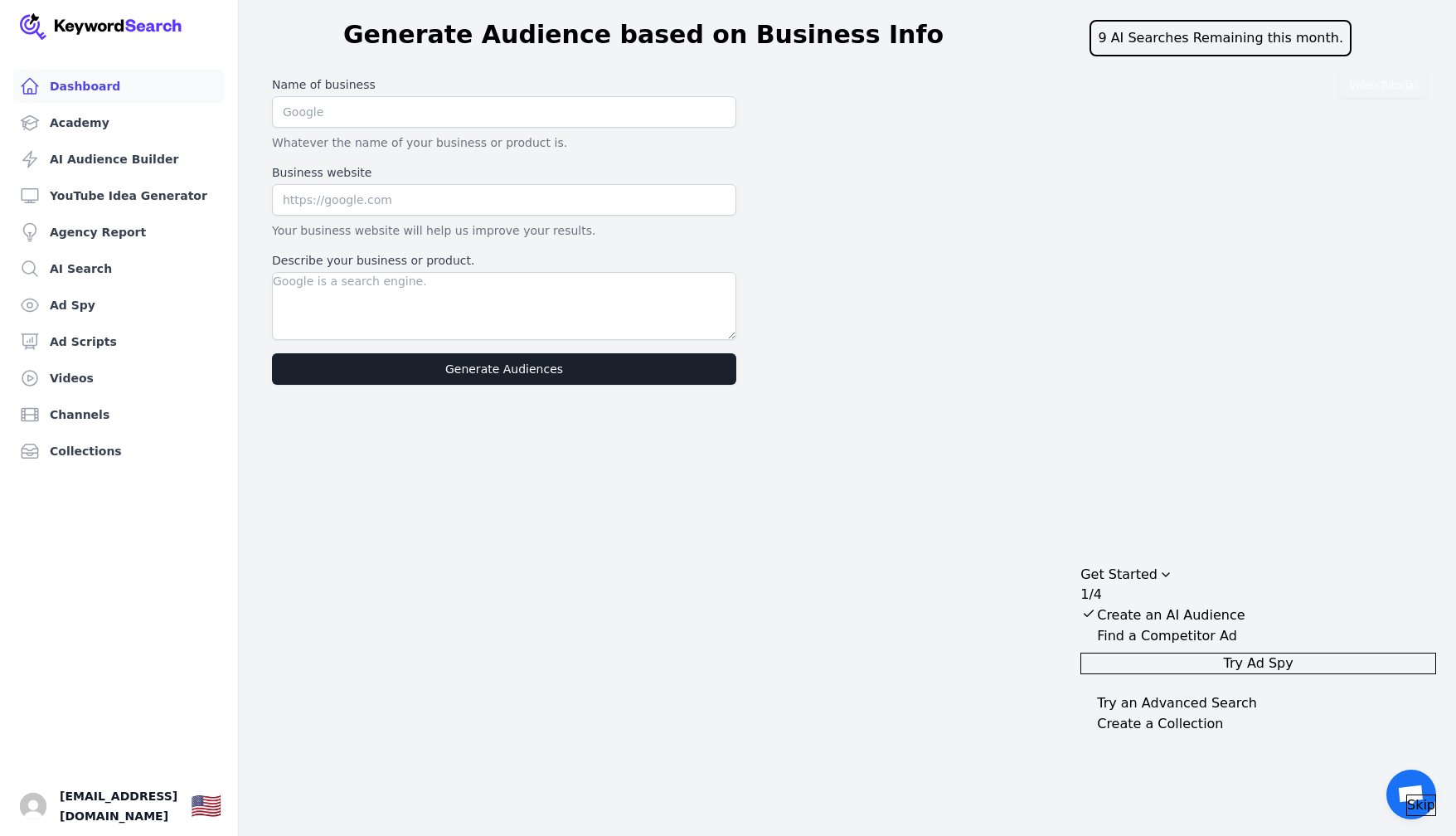
click at [116, 85] on link "Dashboard" at bounding box center [118, 86] width 211 height 33
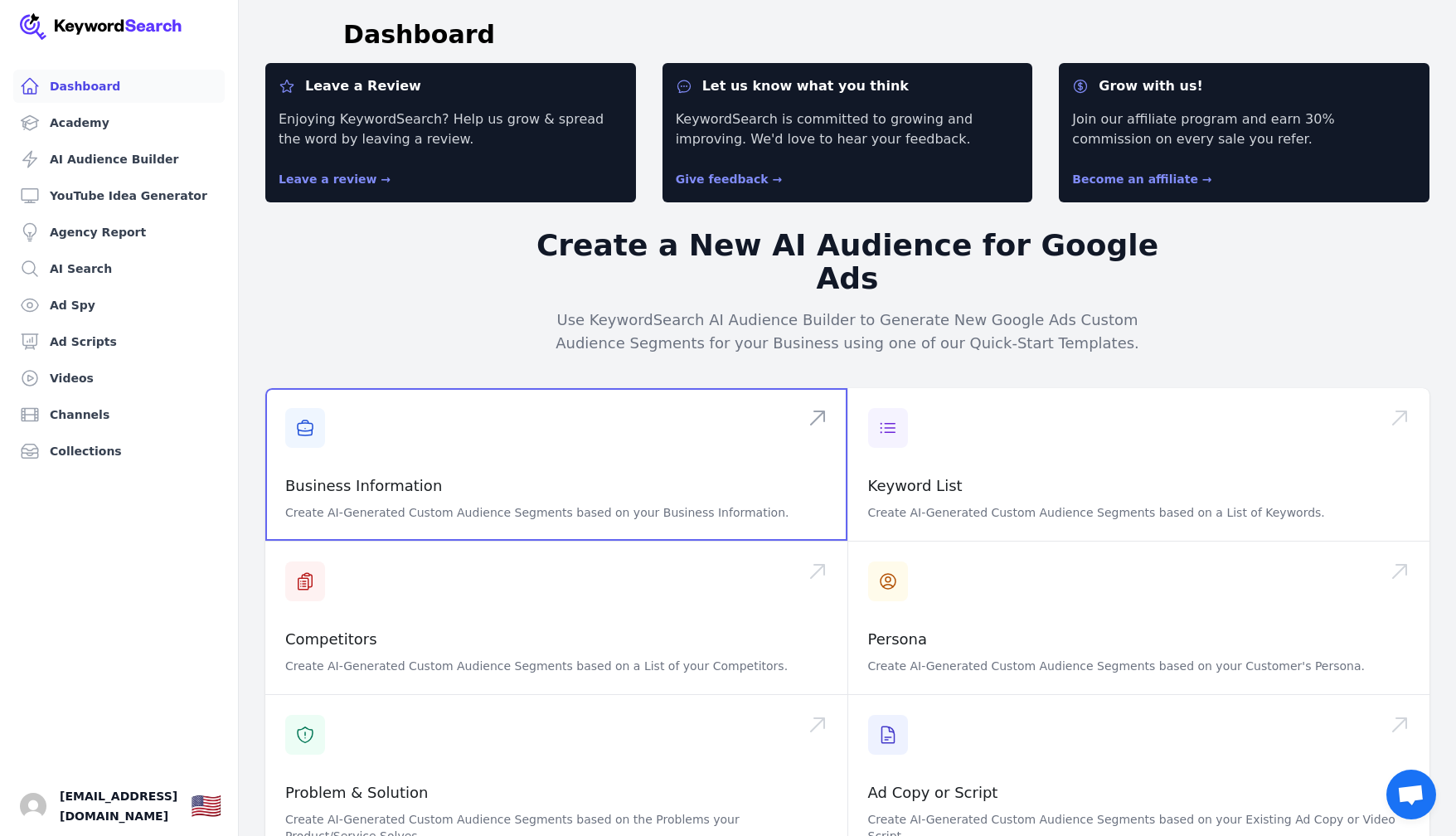
click at [587, 444] on span at bounding box center [556, 464] width 582 height 153
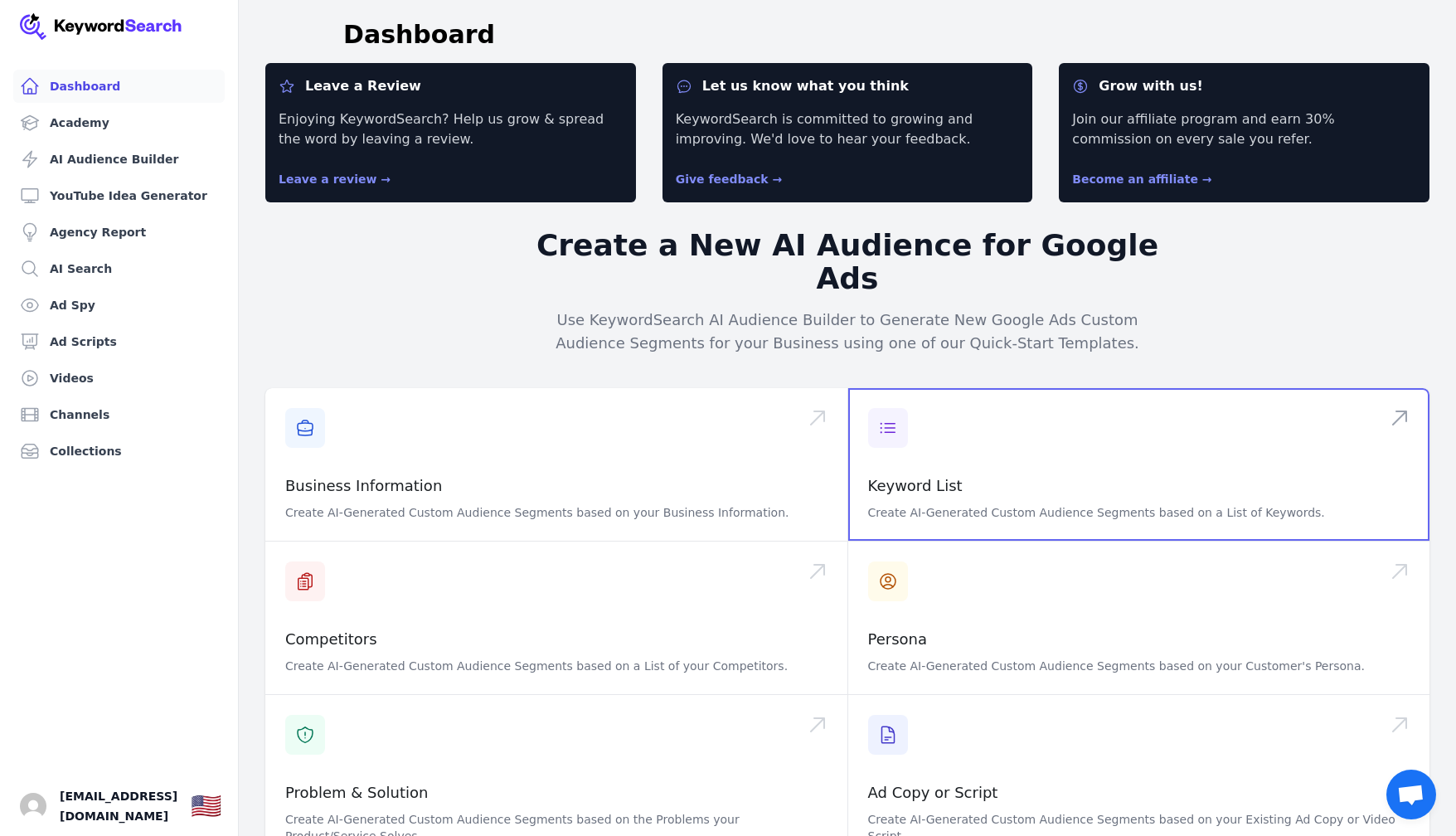
click at [1018, 388] on span at bounding box center [1138, 464] width 582 height 153
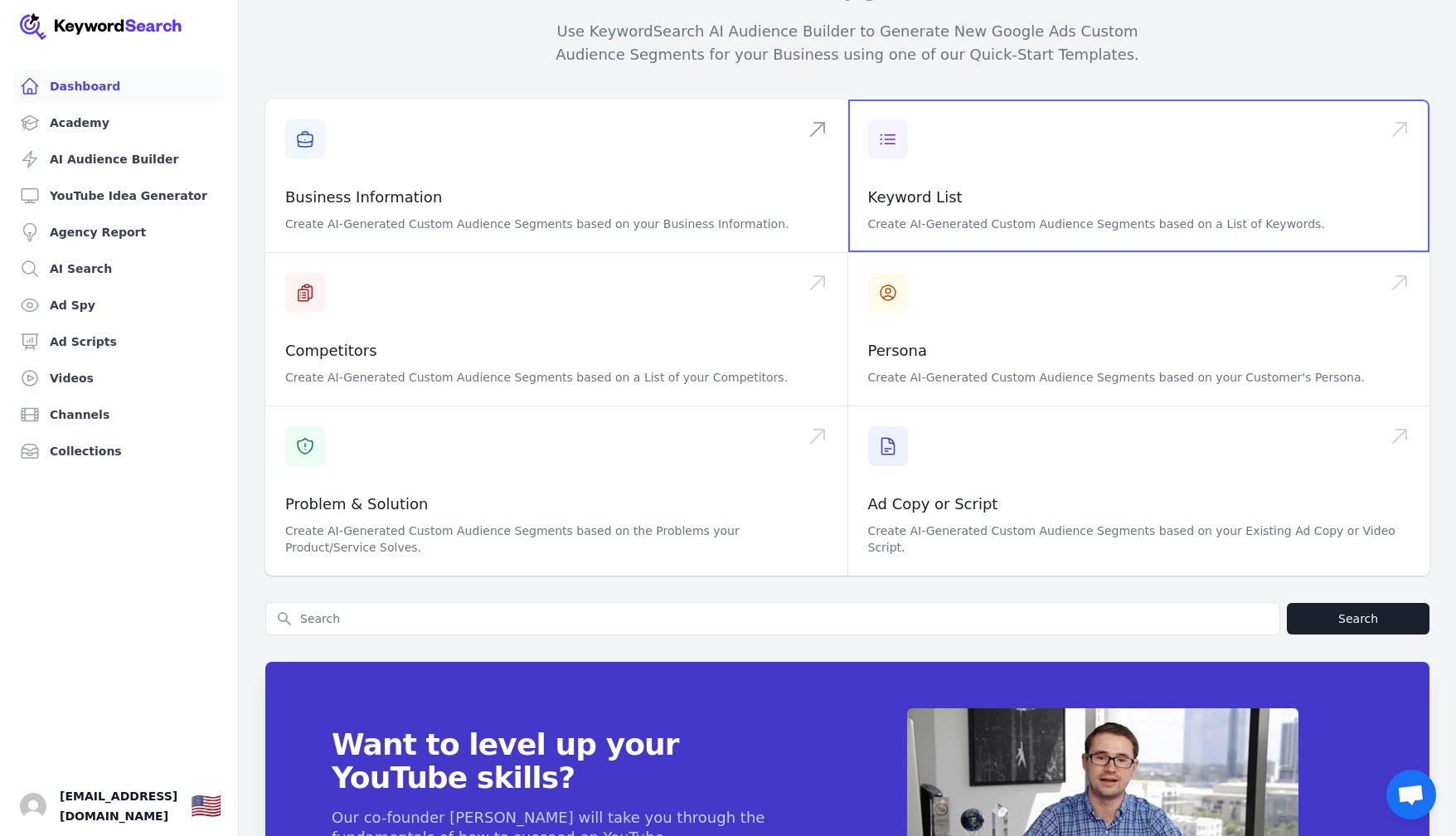
scroll to position [252, 0]
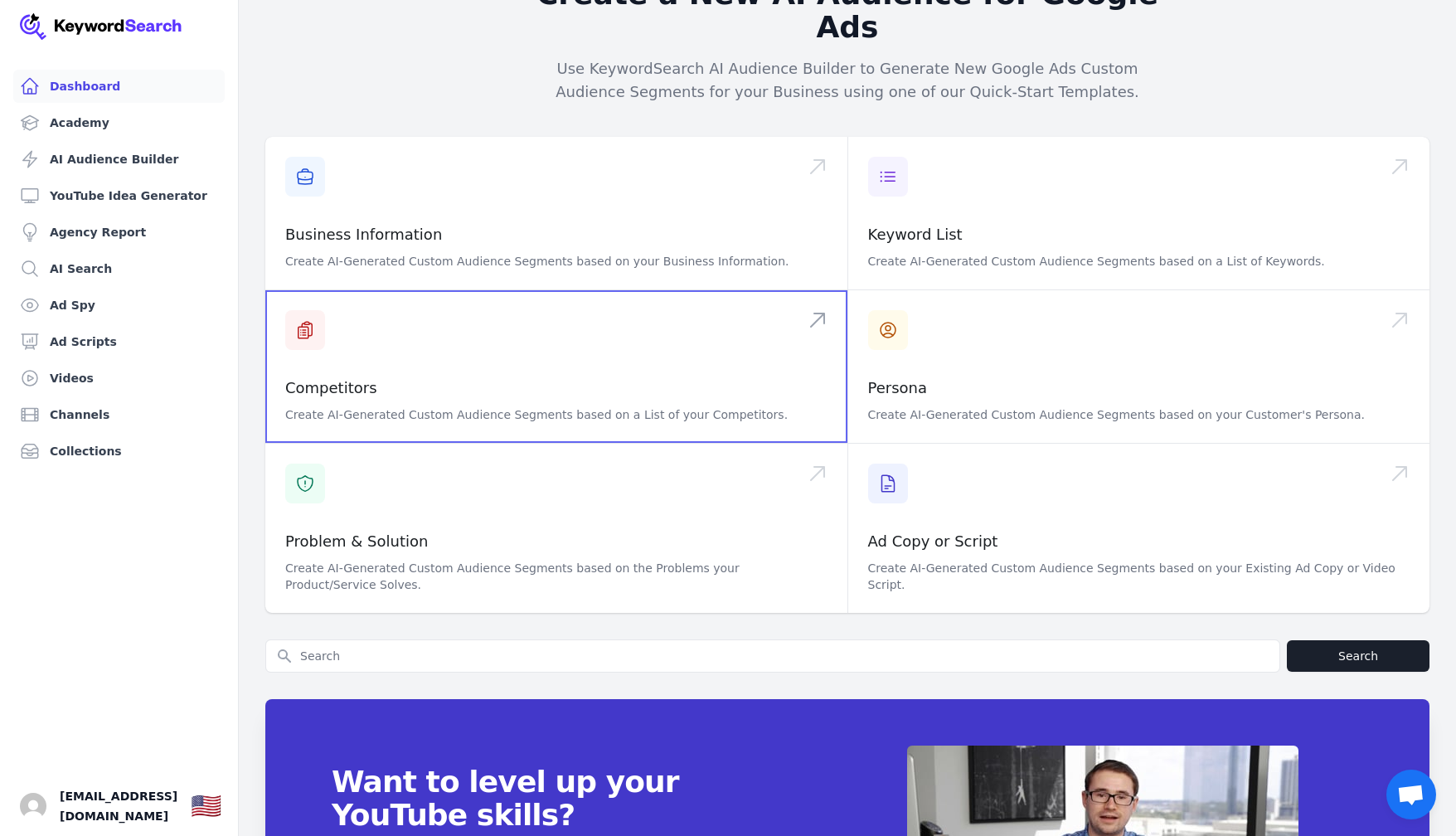
click at [546, 352] on span at bounding box center [556, 366] width 582 height 153
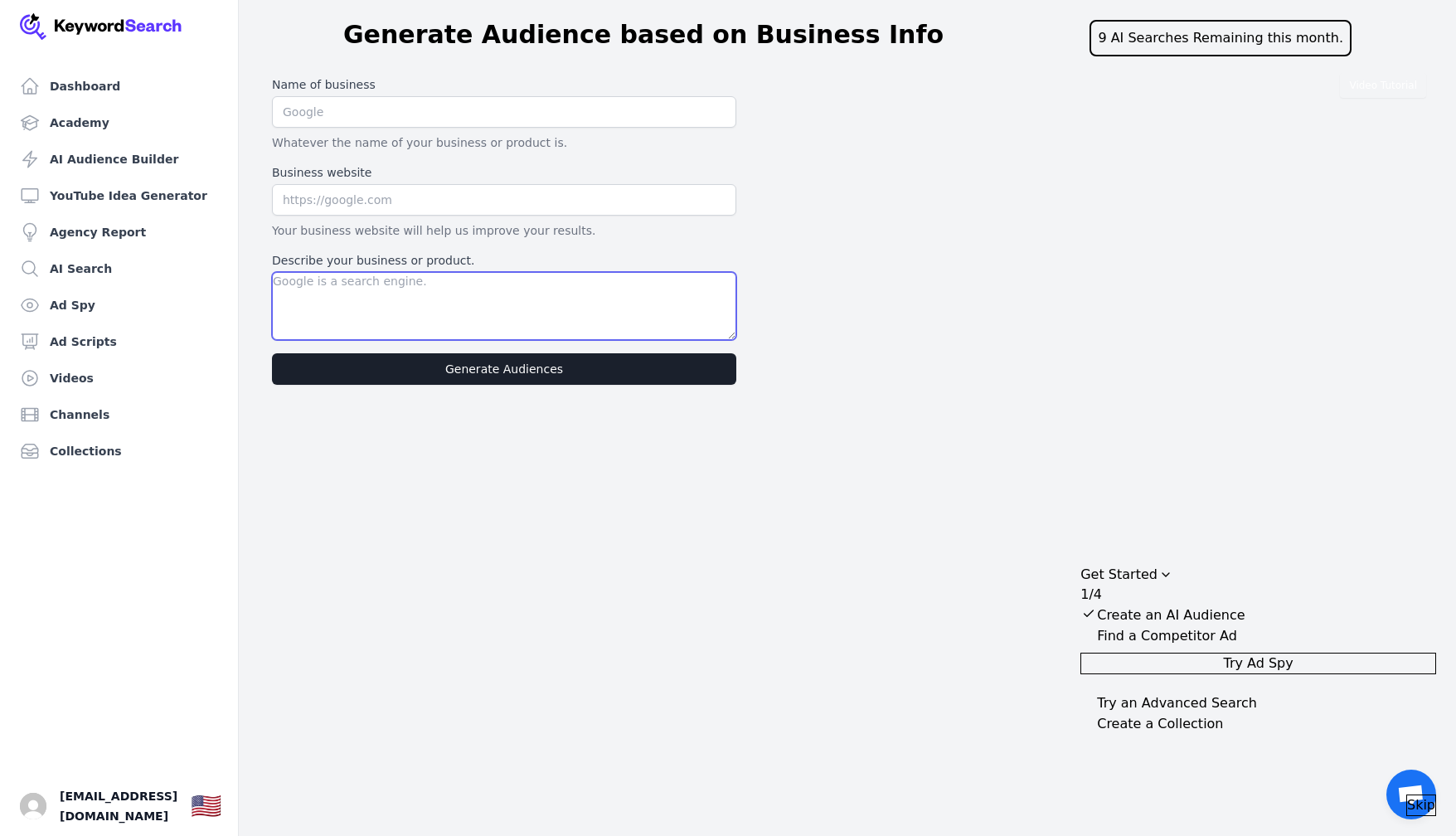
click at [451, 284] on textarea "Describe your business or product." at bounding box center [504, 306] width 464 height 68
paste textarea "shiftNOW connects hospitality businesses with vetted, on-demand talent—fast. Wh…"
type textarea "shiftNOW connects hospitality businesses with vetted, on-demand talent—fast. Wh…"
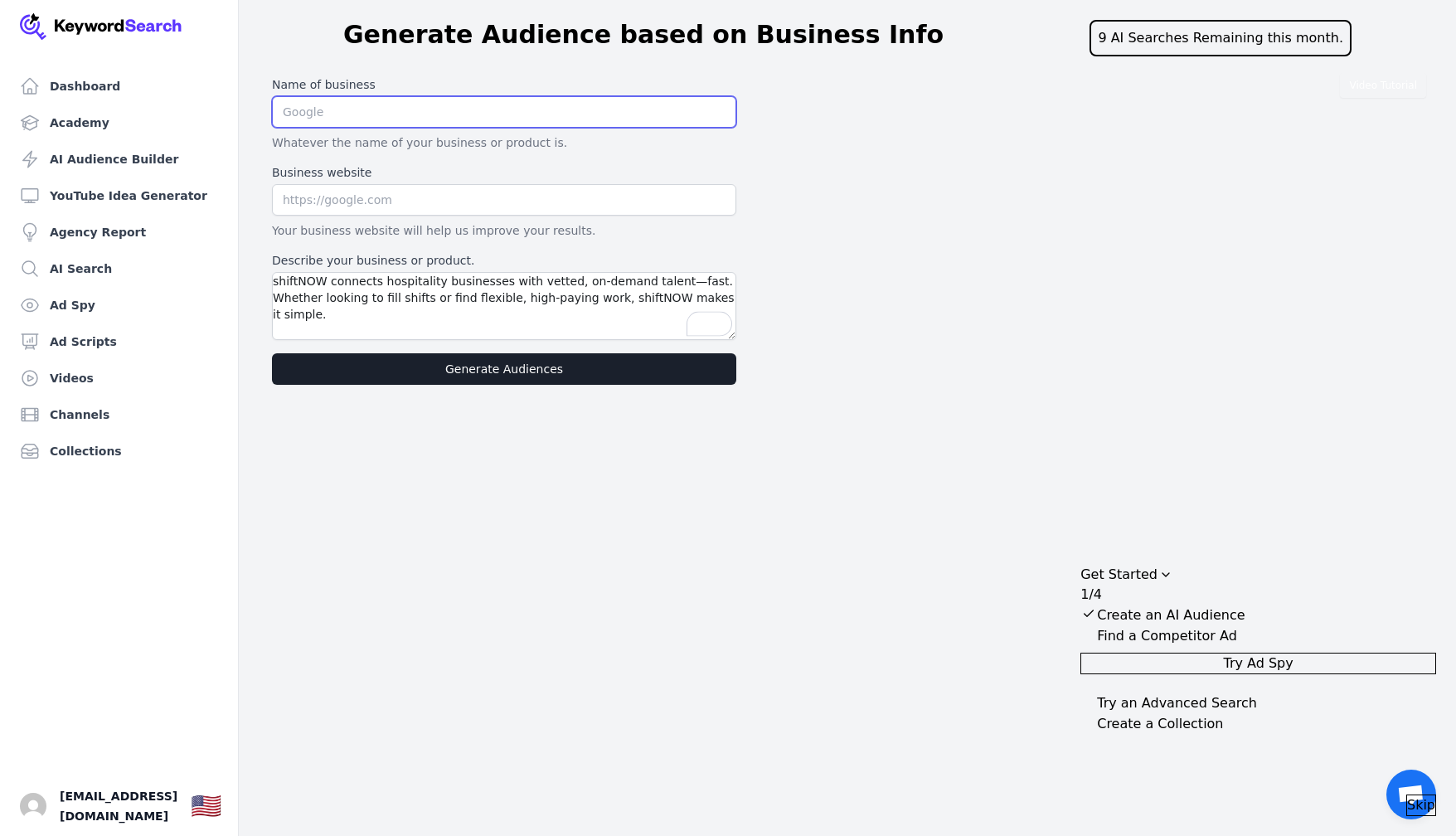
click at [486, 102] on input "text" at bounding box center [504, 112] width 464 height 32
type input "shiftNOW"
click at [364, 201] on input "text" at bounding box center [504, 200] width 464 height 32
type input "[URL][DOMAIN_NAME]"
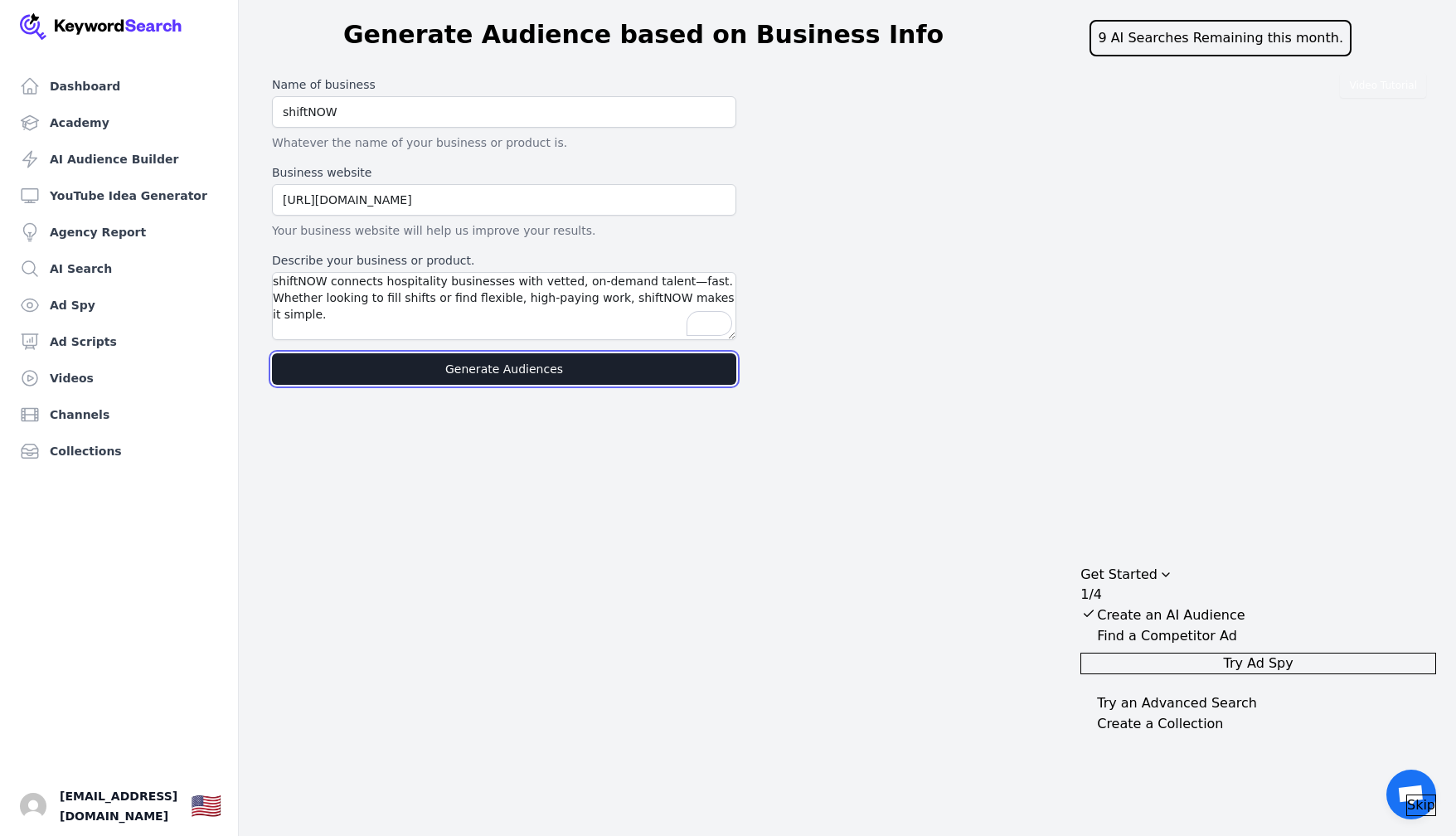
click at [446, 363] on button "Generate Audiences" at bounding box center [504, 369] width 464 height 32
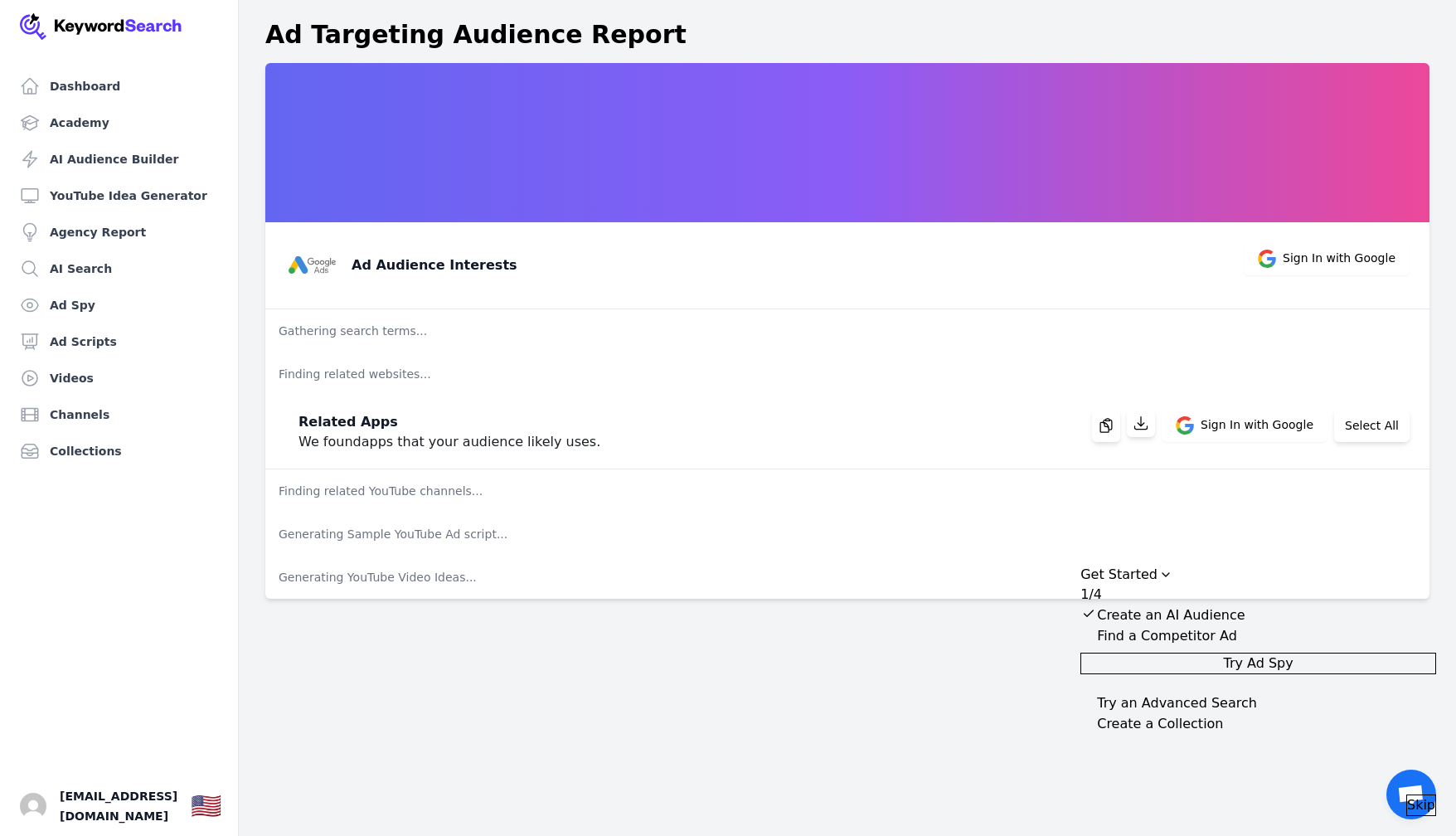
click at [1172, 568] on icon "Drag to move checklist" at bounding box center [1165, 574] width 13 height 13
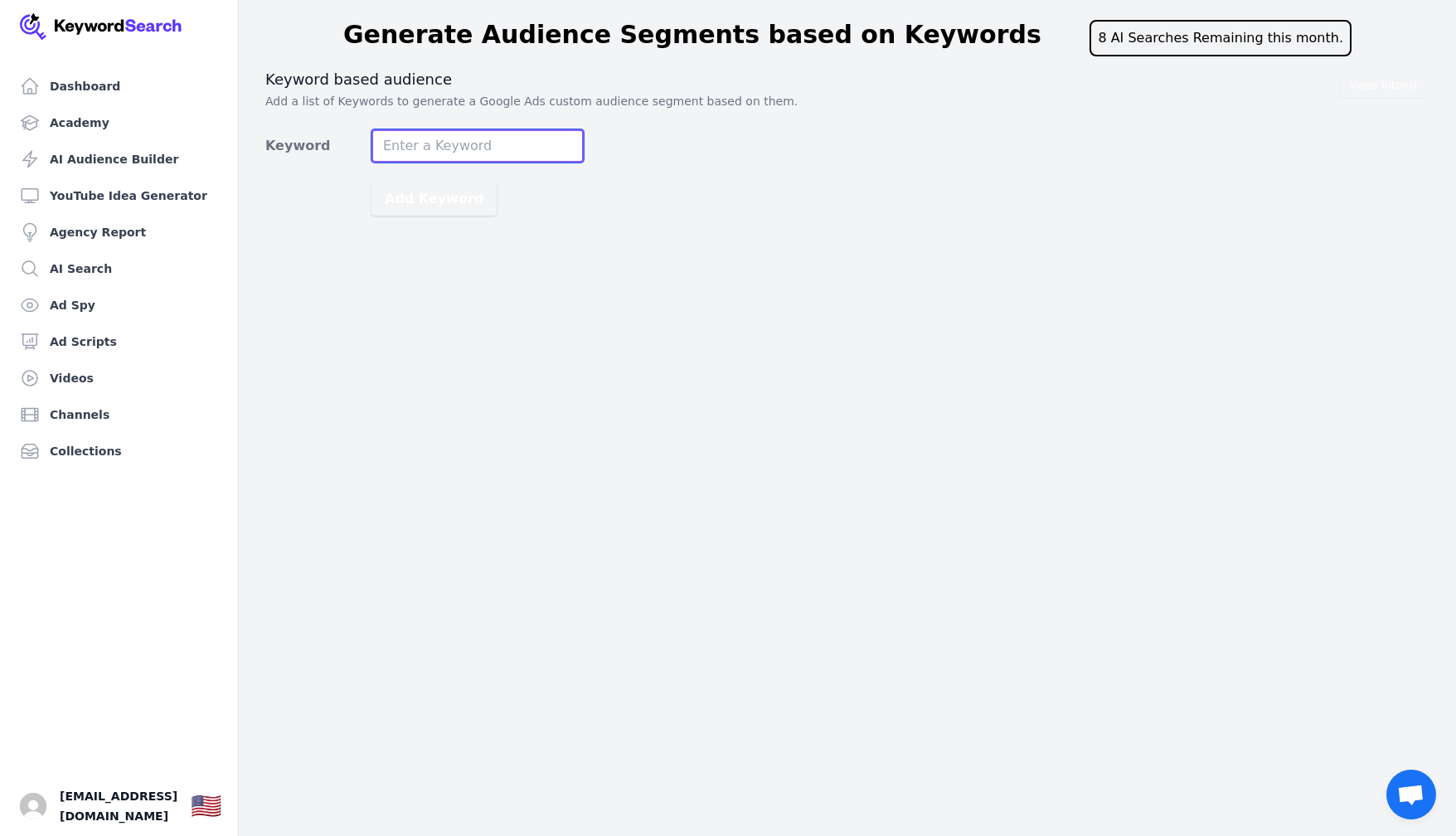
click at [495, 151] on input "Keyword" at bounding box center [477, 146] width 212 height 33
type input "hospitality hiring platform"
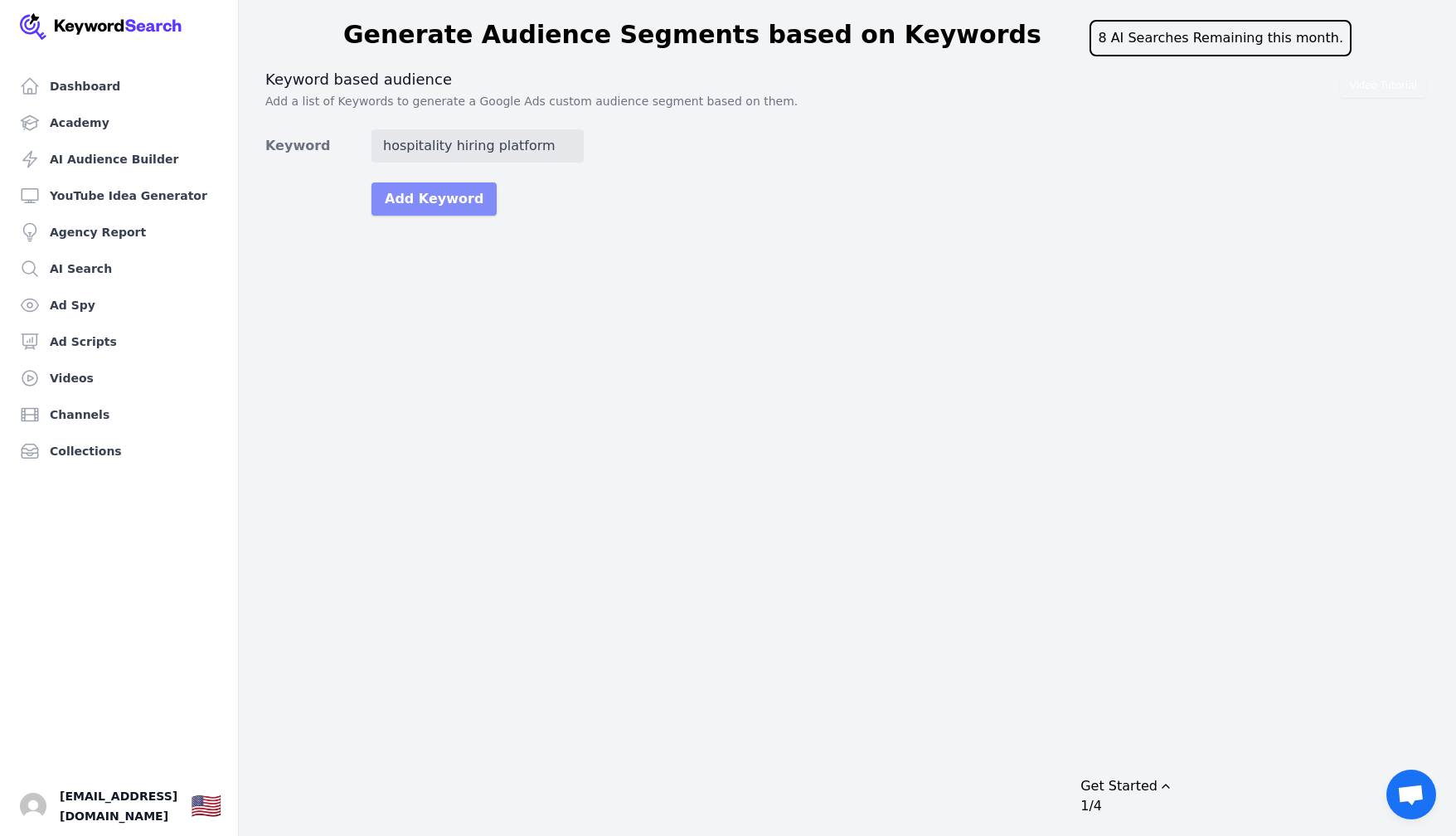
click at [434, 196] on button "Add Keyword" at bounding box center [433, 199] width 125 height 33
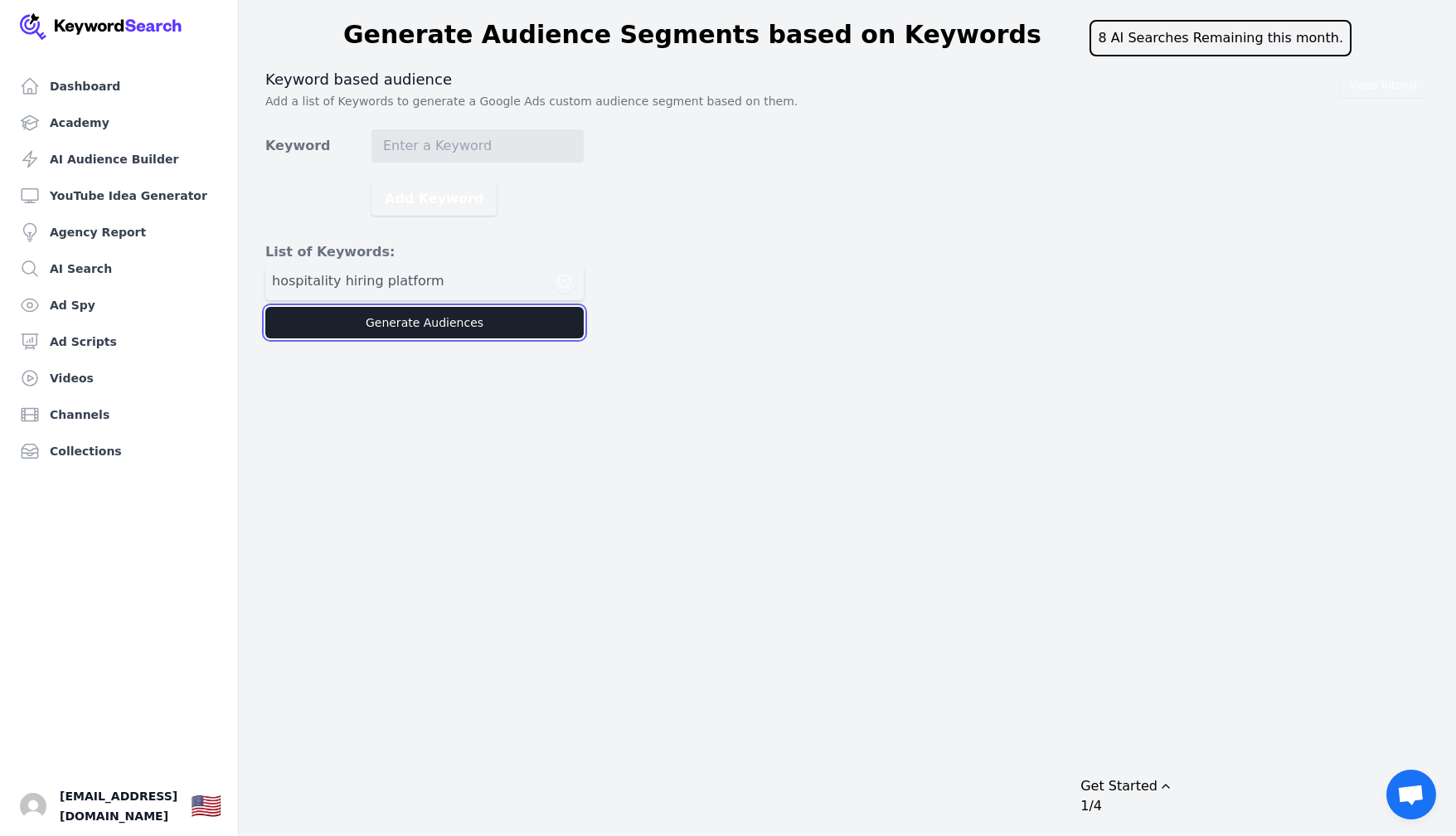
click at [450, 333] on button "Generate Audiences" at bounding box center [424, 322] width 318 height 32
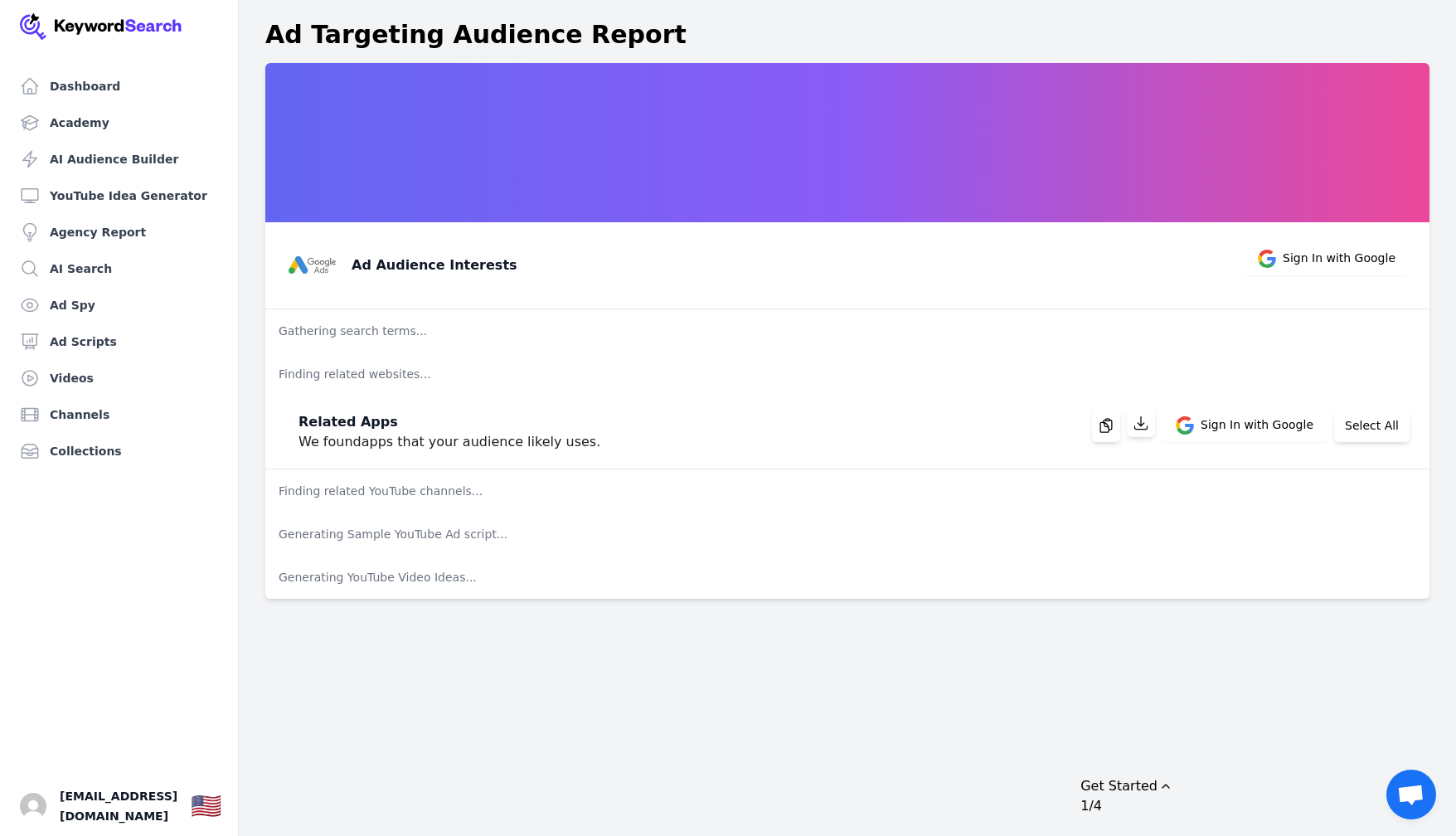
click at [870, 20] on div "Ad Targeting Audience Report" at bounding box center [847, 34] width 1164 height 30
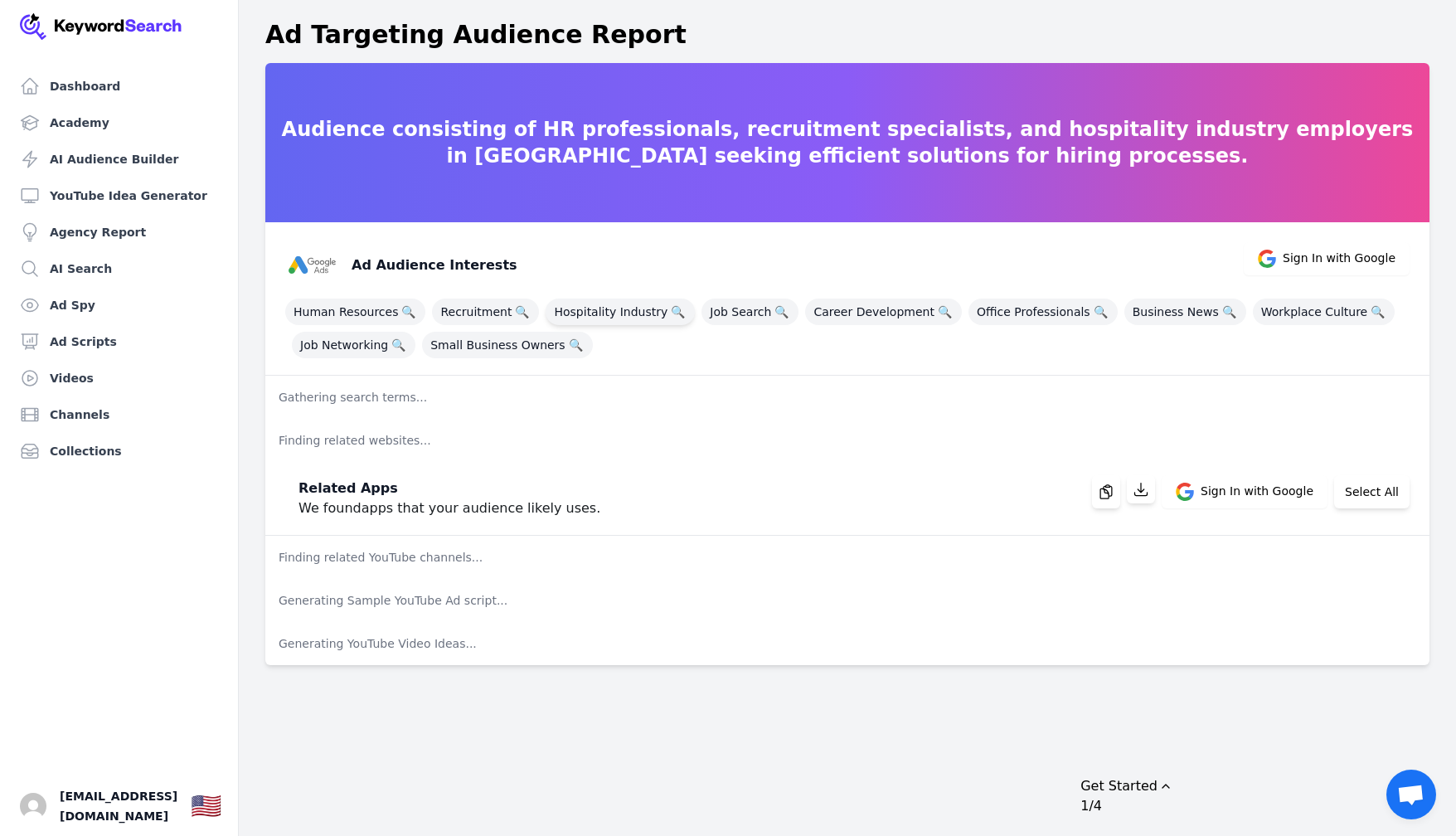
click at [625, 312] on span "Hospitality Industry 🔍" at bounding box center [619, 311] width 149 height 27
click at [799, 28] on div "Ad Targeting Audience Report" at bounding box center [847, 34] width 1164 height 30
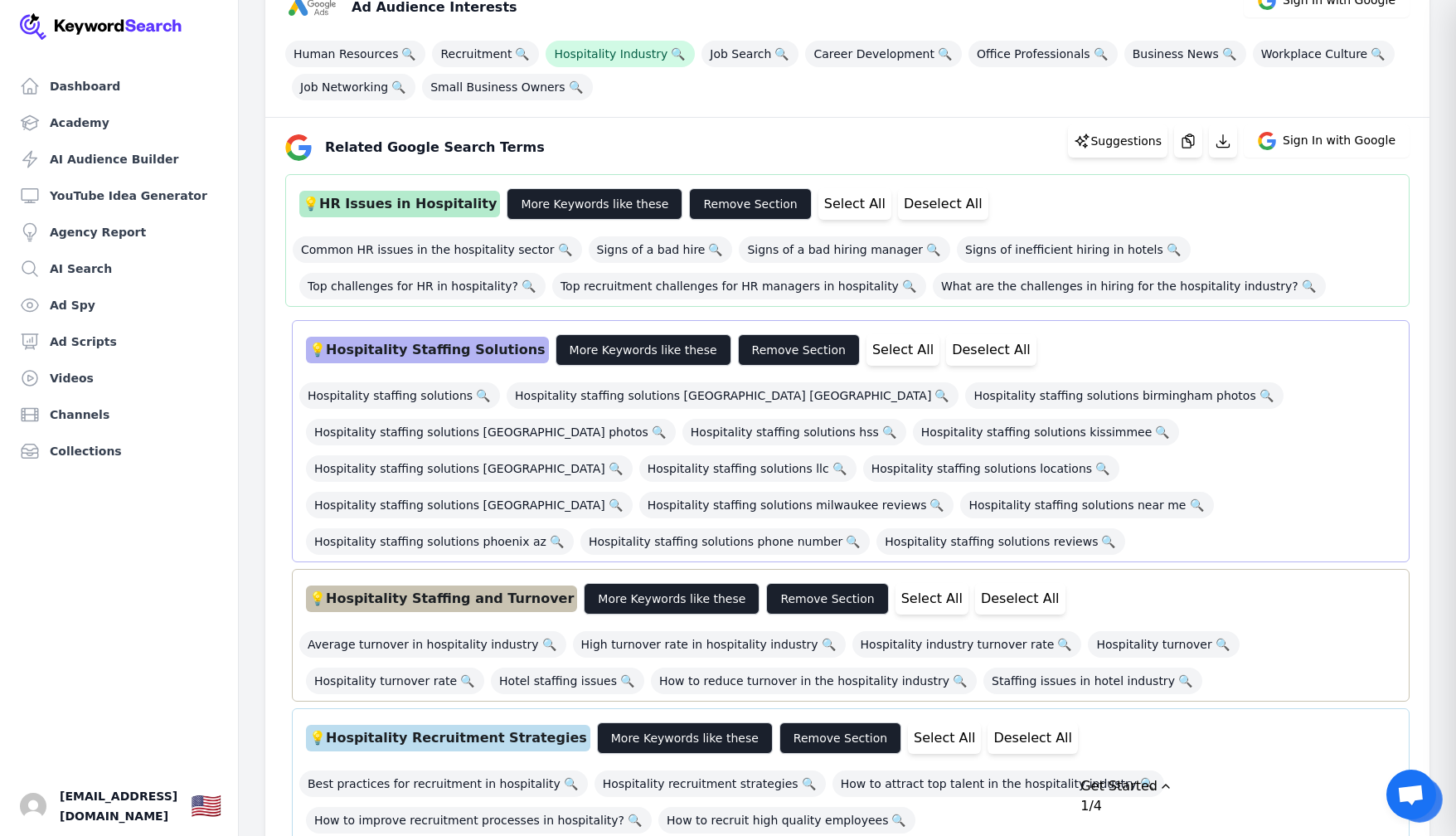
scroll to position [264, 0]
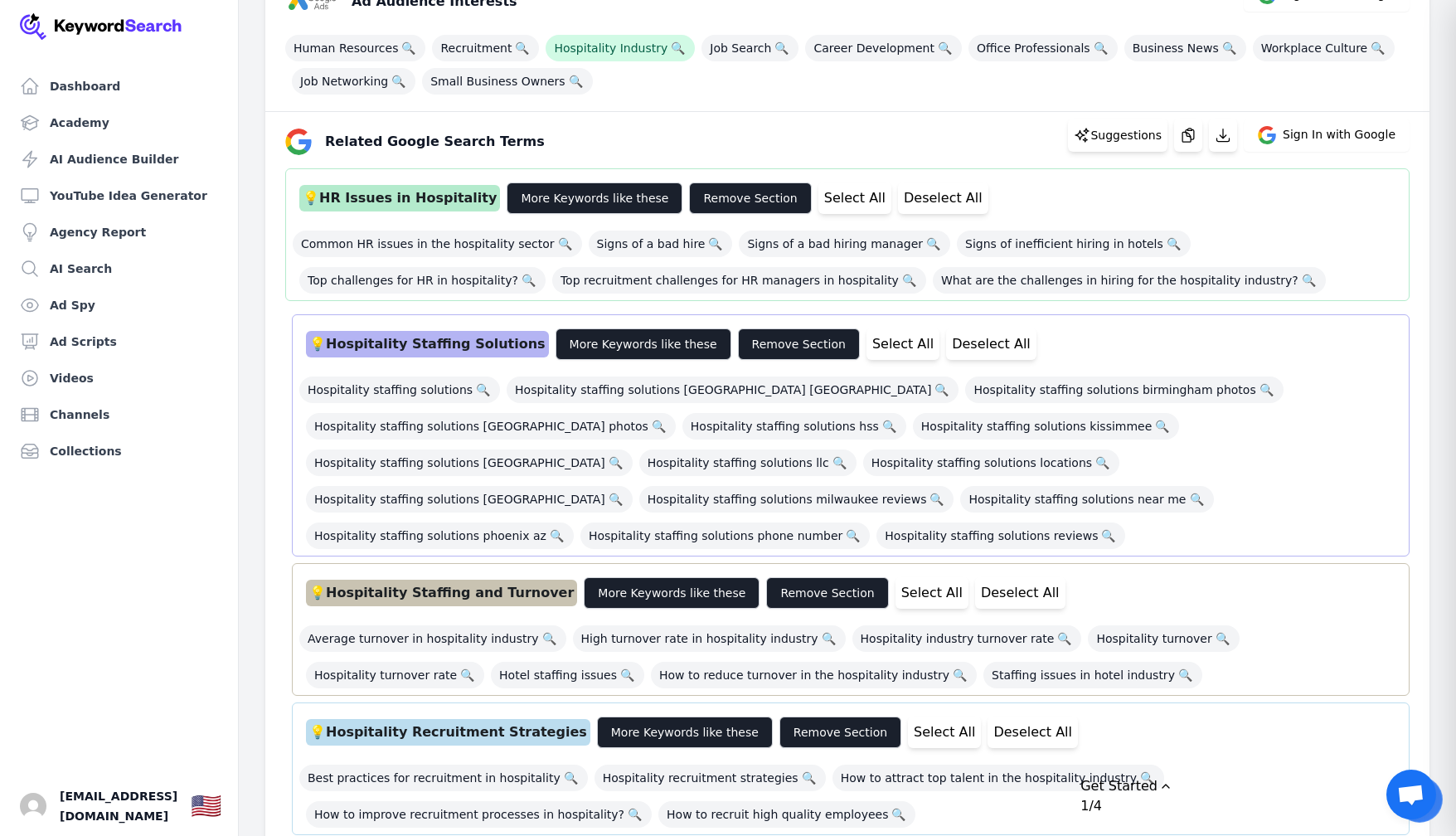
click at [588, 482] on div "Hospitality staffing solutions 🔍 Hospitality staffing solutions [GEOGRAPHIC_DAT…" at bounding box center [850, 458] width 1103 height 183
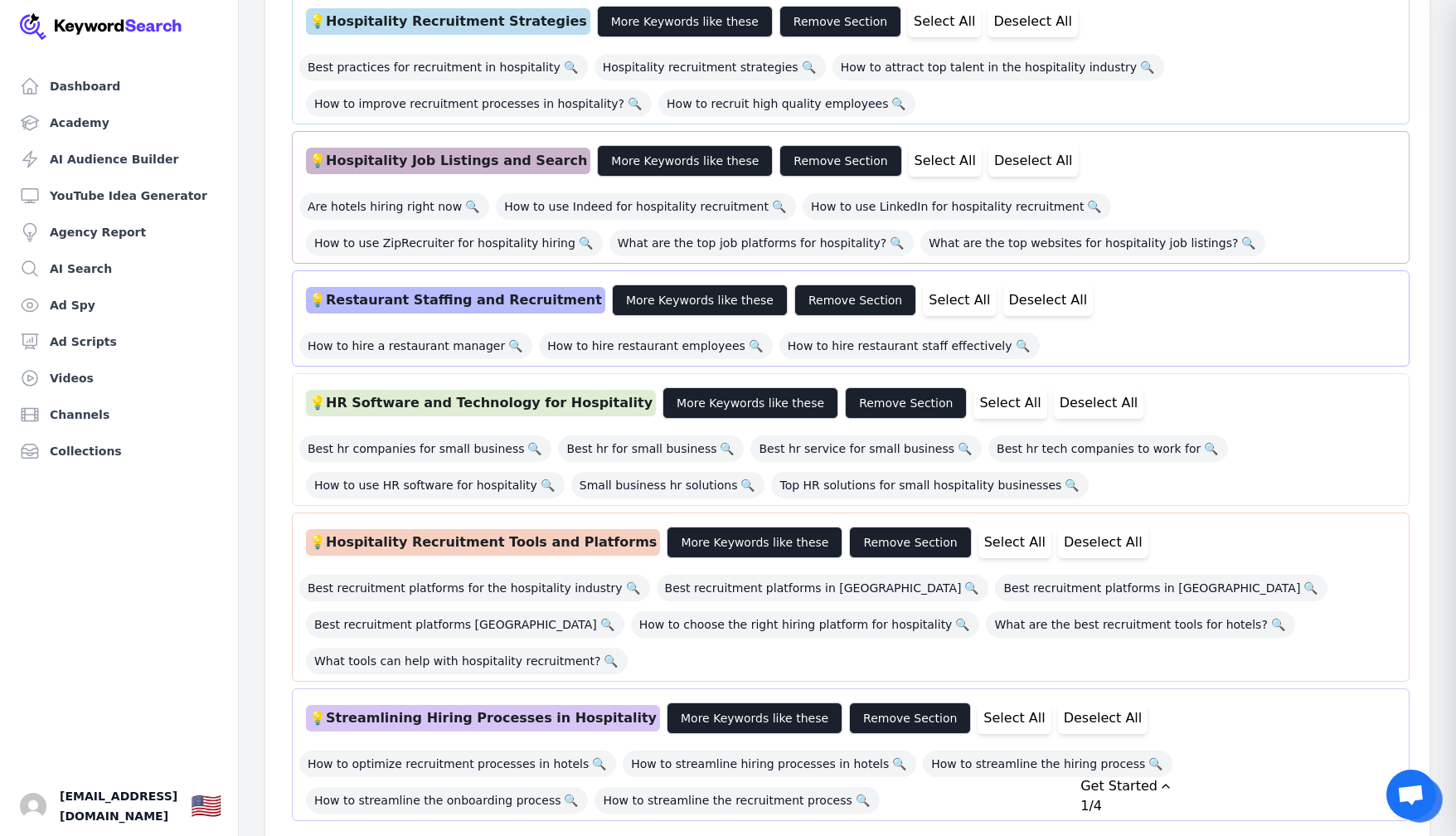
scroll to position [0, 0]
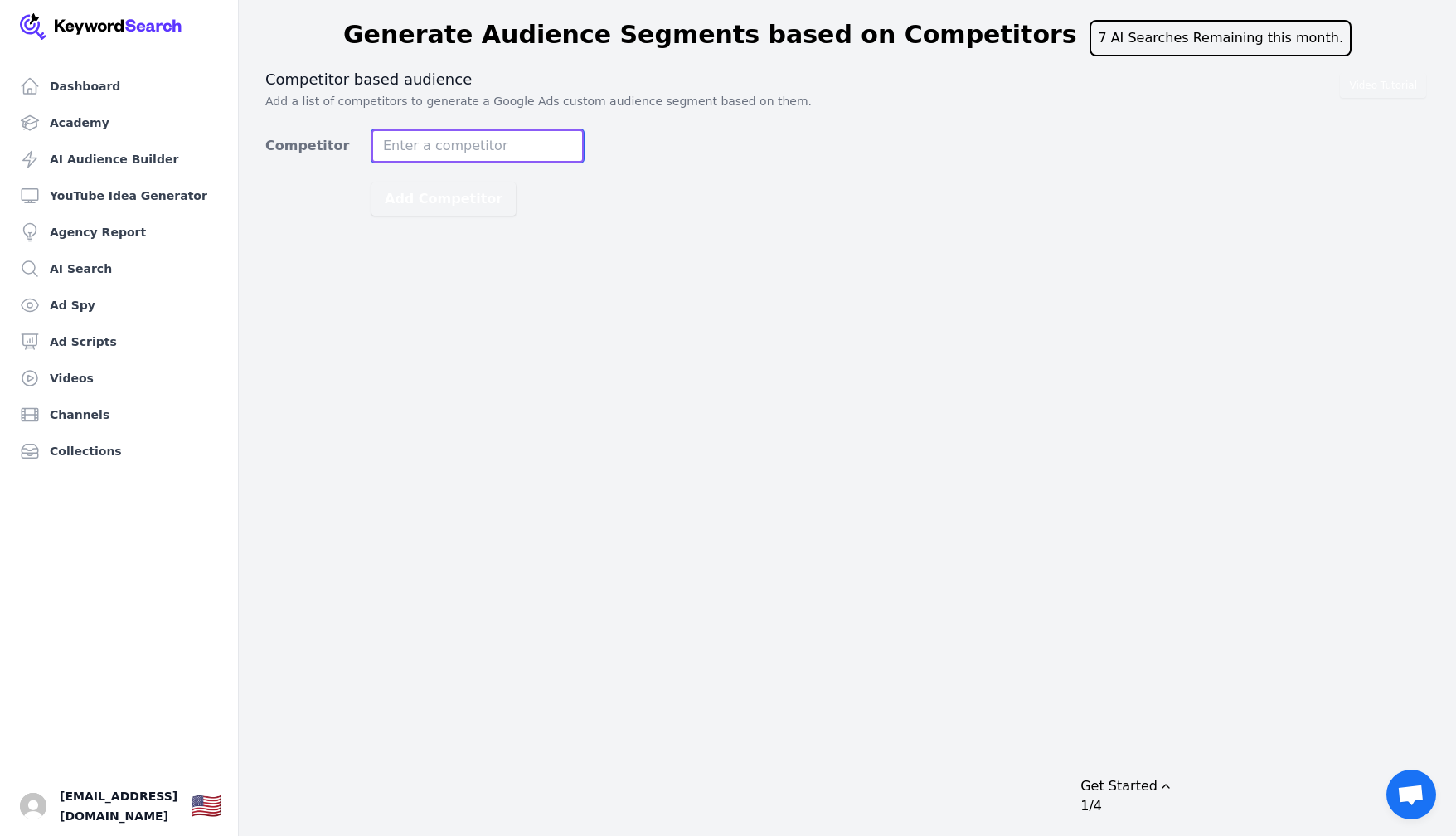
click at [494, 147] on input "Competitor" at bounding box center [477, 146] width 212 height 33
type input "s"
click at [524, 148] on input "[DOMAIN_NAME]" at bounding box center [477, 146] width 212 height 33
type input "[DOMAIN_NAME]"
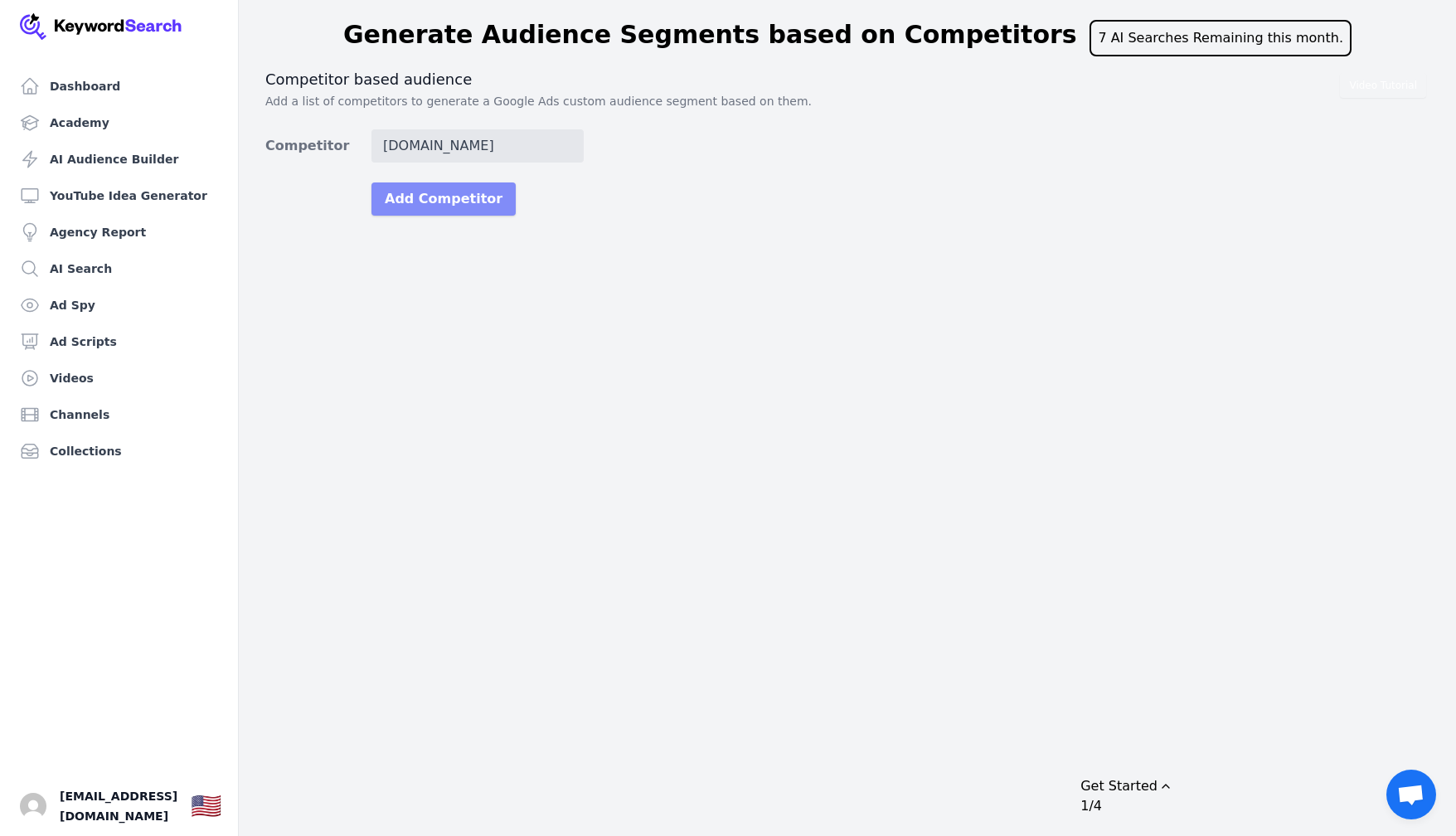
click at [441, 197] on button "Add Competitor" at bounding box center [443, 199] width 144 height 33
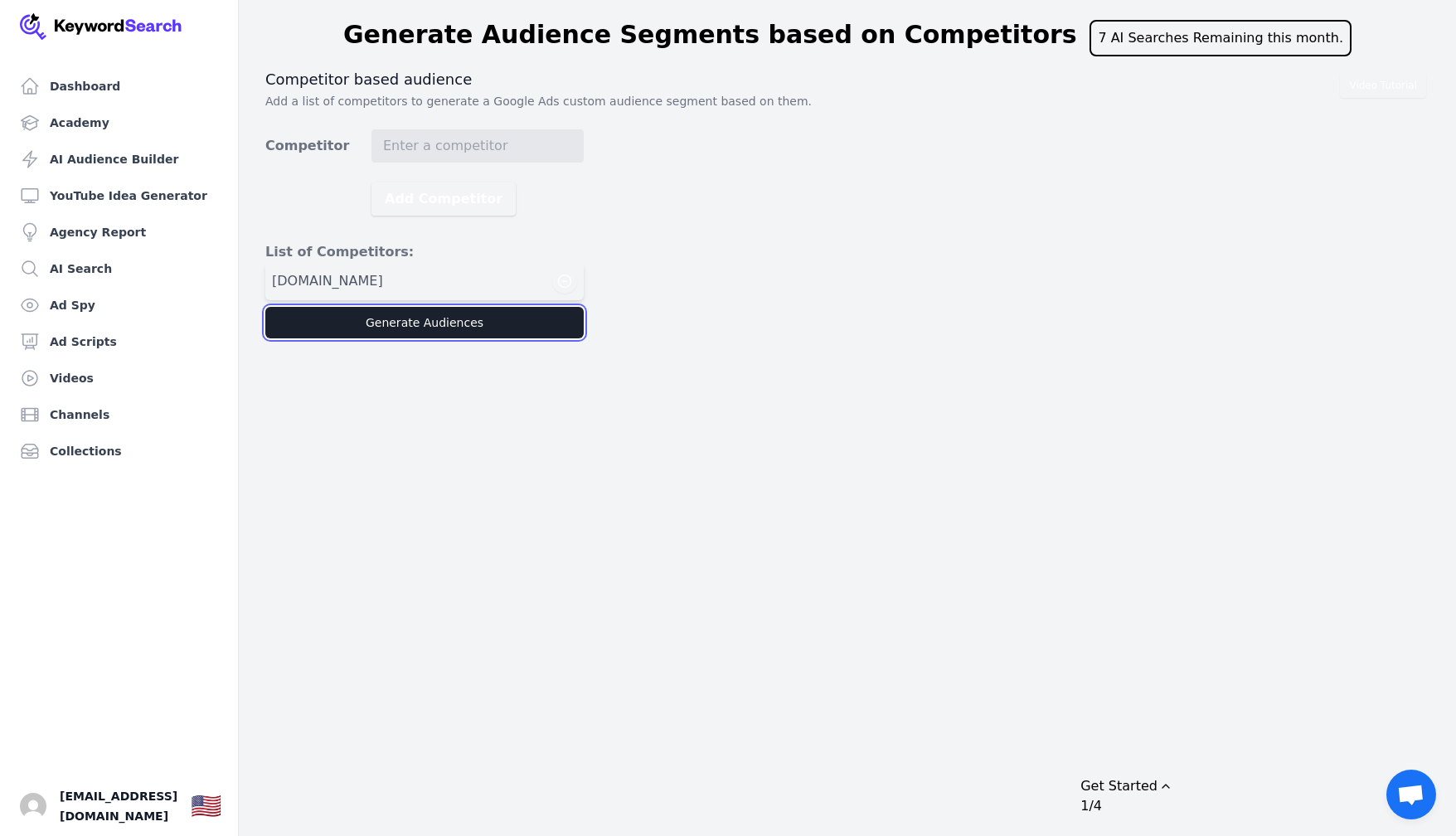
click at [407, 321] on button "Generate Audiences" at bounding box center [424, 322] width 318 height 32
